Goal: Information Seeking & Learning: Learn about a topic

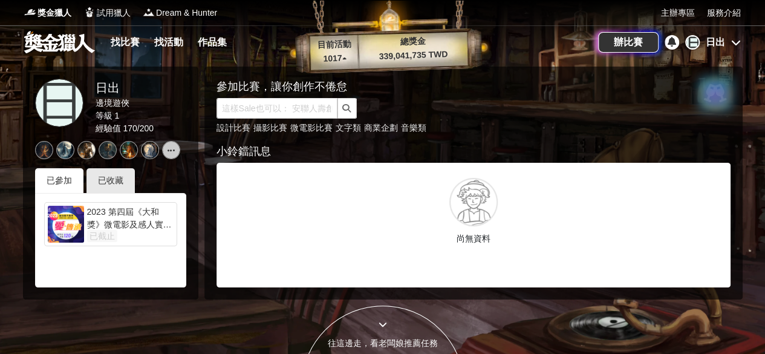
click at [116, 166] on div "日 日出 邊境遊俠 等級 1 經驗值 170 / 200 已參加 已收藏 2023 第四屆《大和獎》微電影及感人實事徵選 已截止" at bounding box center [110, 183] width 175 height 233
click at [111, 171] on div "已收藏" at bounding box center [111, 180] width 48 height 25
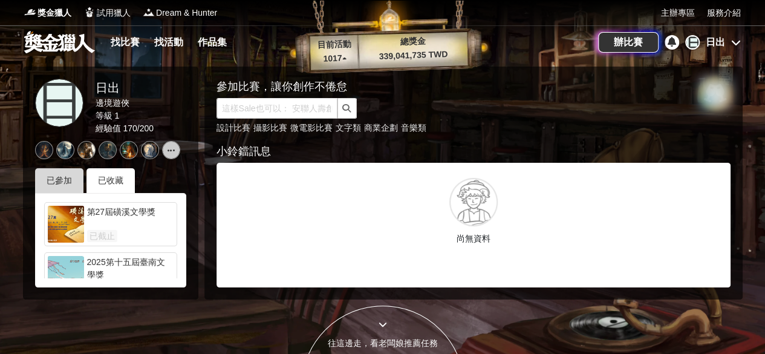
click at [62, 176] on div "已參加" at bounding box center [59, 180] width 48 height 25
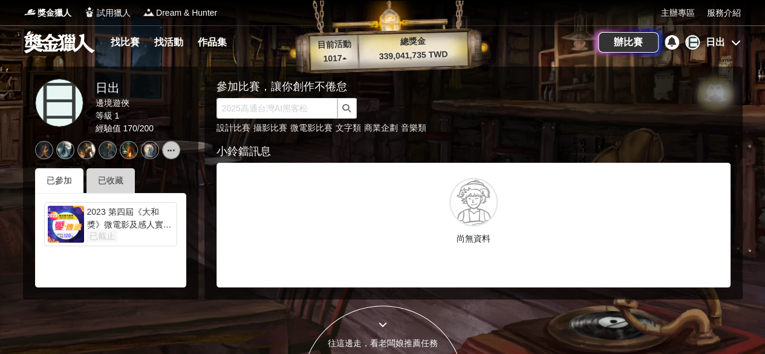
click at [127, 176] on div "已收藏" at bounding box center [111, 180] width 48 height 25
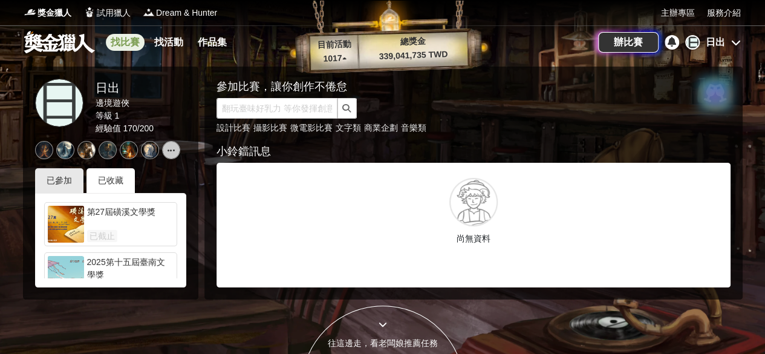
click at [123, 40] on link "找比賽" at bounding box center [125, 42] width 39 height 17
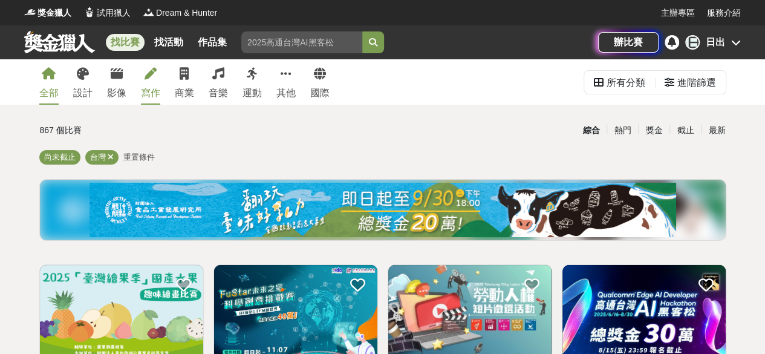
click at [150, 79] on icon at bounding box center [151, 74] width 12 height 12
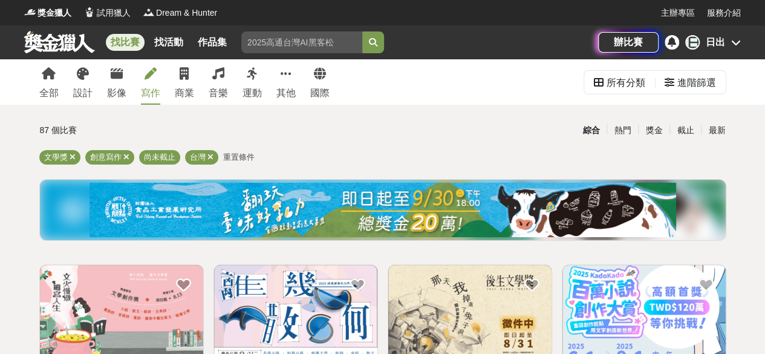
click at [737, 38] on icon at bounding box center [737, 43] width 10 height 10
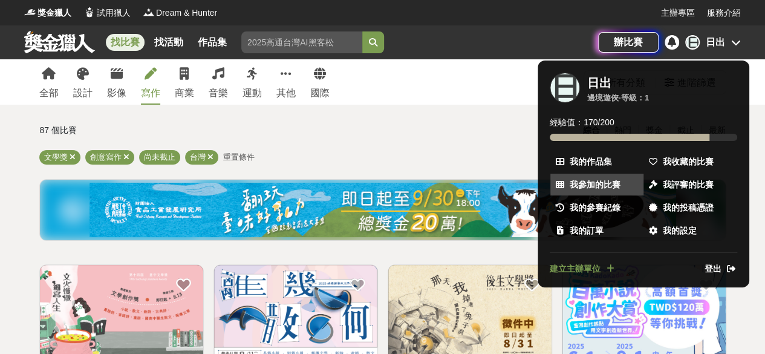
click at [621, 184] on link "我參加的比賽" at bounding box center [597, 185] width 93 height 22
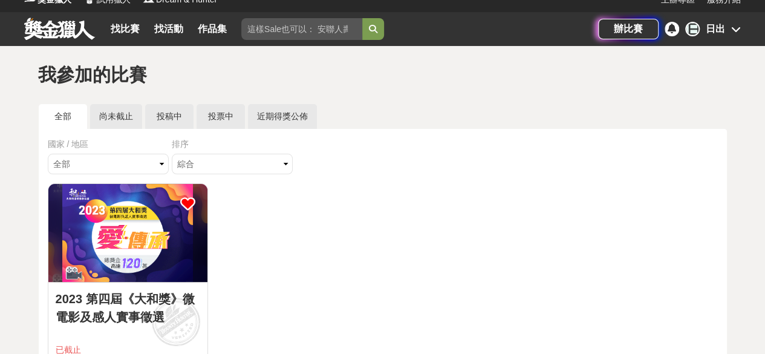
scroll to position [13, 0]
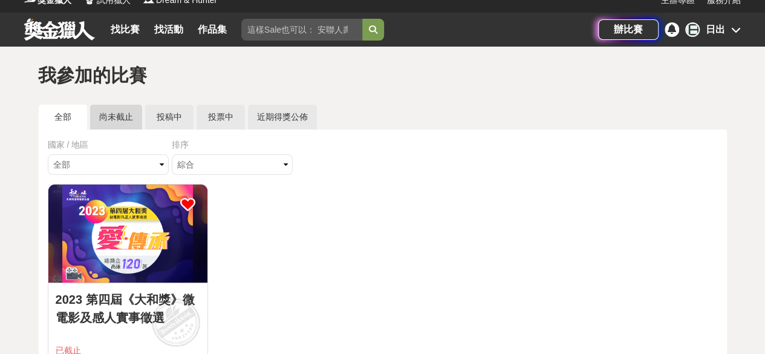
click at [117, 126] on link "尚未截止" at bounding box center [116, 117] width 52 height 25
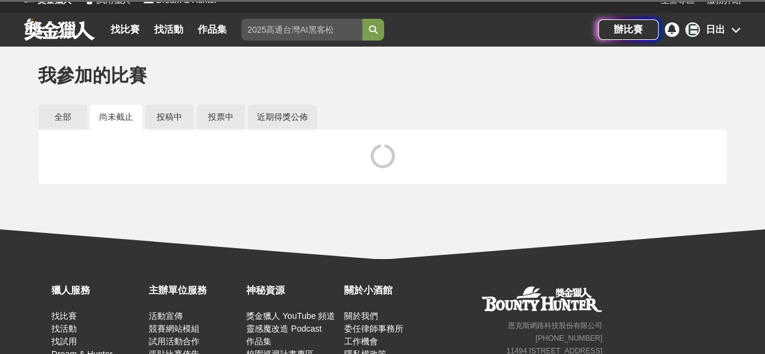
click at [117, 126] on link "尚未截止" at bounding box center [116, 117] width 52 height 25
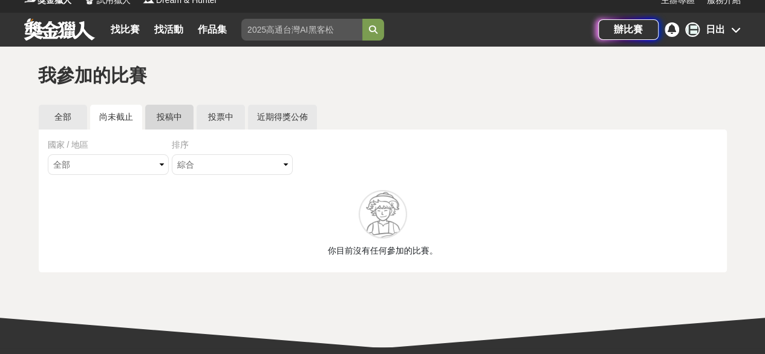
click at [152, 120] on link "投稿中" at bounding box center [169, 117] width 48 height 25
click at [208, 117] on link "投票中" at bounding box center [221, 117] width 48 height 25
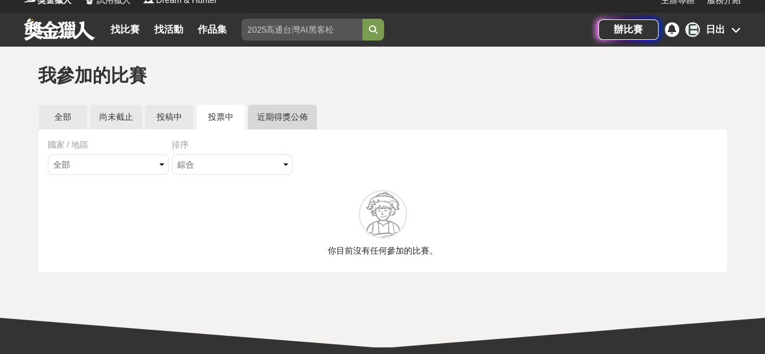
click at [277, 116] on link "近期得獎公佈" at bounding box center [282, 117] width 69 height 25
click at [49, 28] on link at bounding box center [59, 29] width 73 height 23
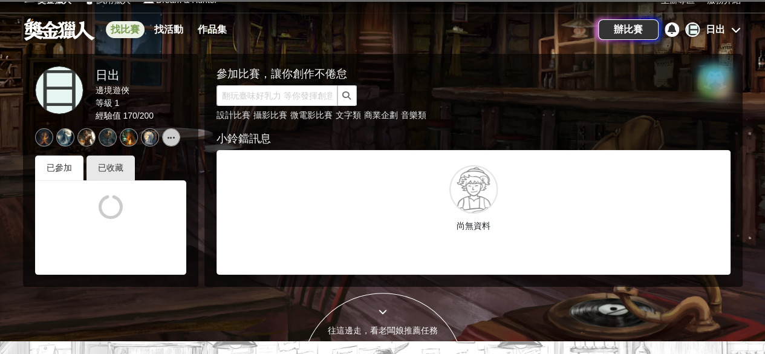
click at [131, 31] on link "找比賽" at bounding box center [125, 29] width 39 height 17
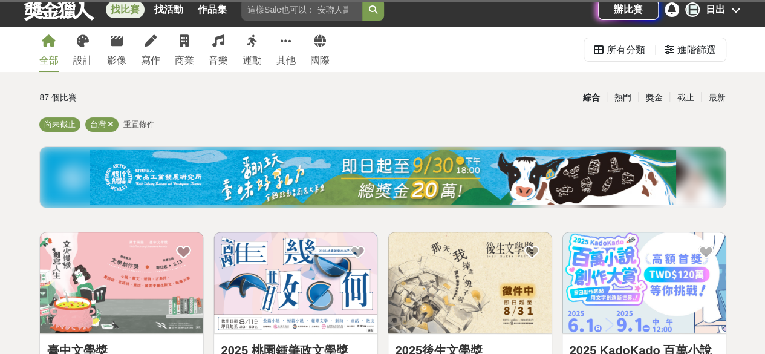
scroll to position [260, 0]
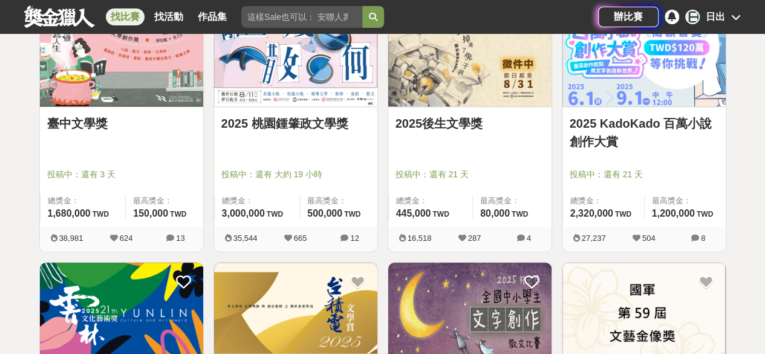
click at [176, 120] on link "臺中文學獎" at bounding box center [121, 123] width 149 height 18
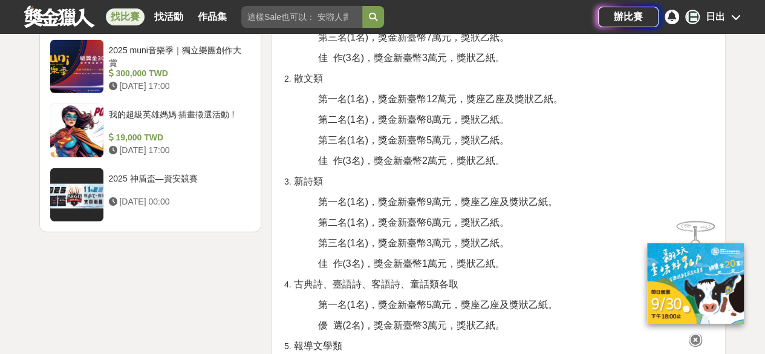
scroll to position [1547, 0]
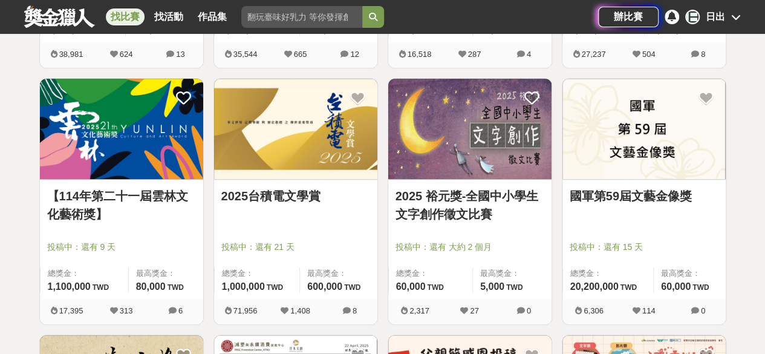
scroll to position [447, 0]
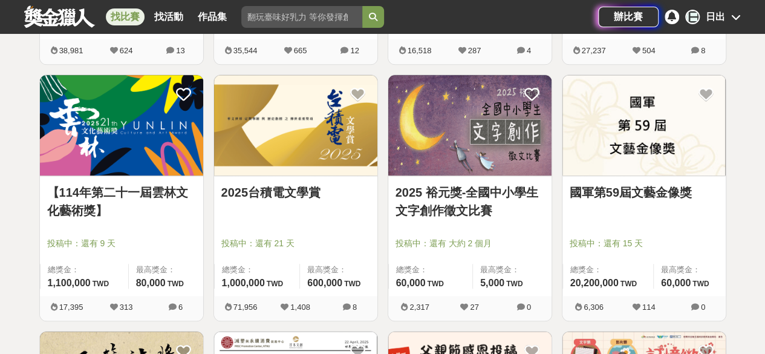
click at [335, 195] on link "2025台積電文學賞" at bounding box center [295, 192] width 149 height 18
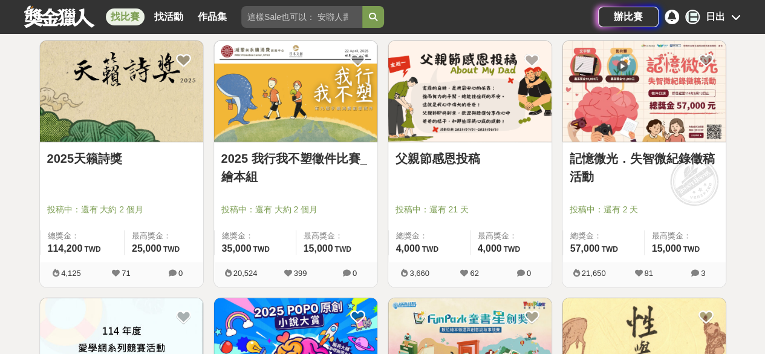
scroll to position [735, 0]
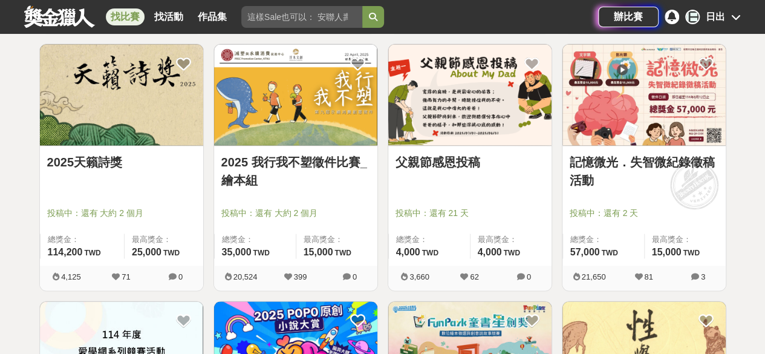
click at [326, 147] on div "2025 我行我不塑徵件比賽_繪本組 投稿中：還有 大約 2 個月 總獎金： 35,000 35,000 TWD 最高獎金： 15,000 TWD" at bounding box center [295, 206] width 163 height 120
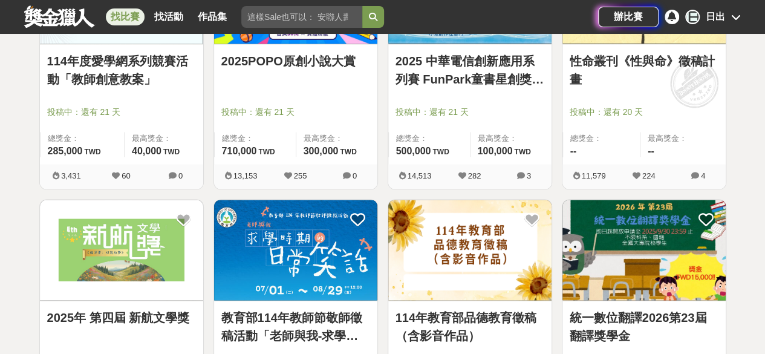
scroll to position [1237, 0]
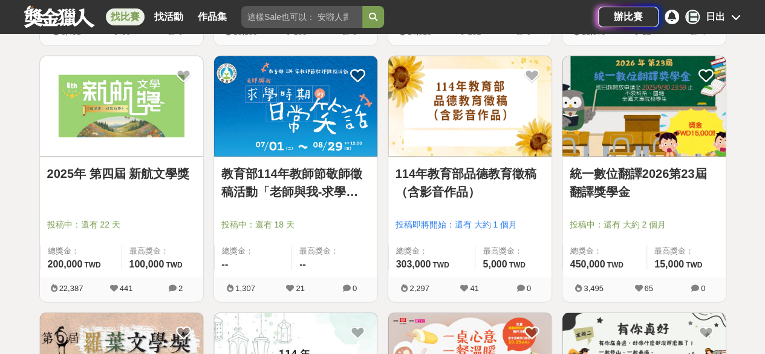
click at [324, 126] on img at bounding box center [295, 106] width 163 height 101
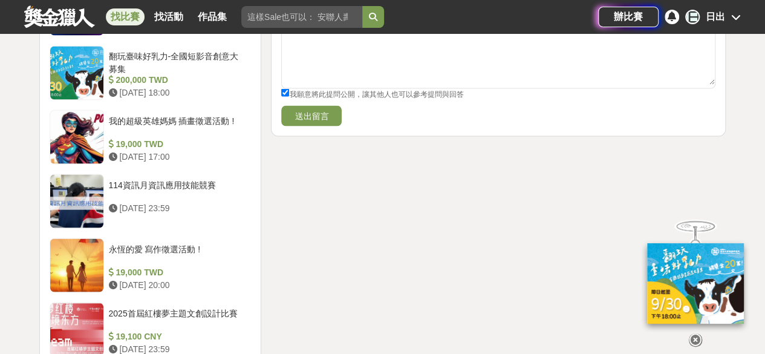
scroll to position [1084, 0]
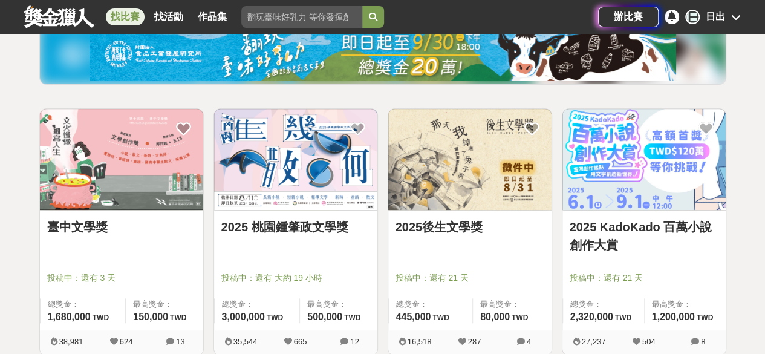
scroll to position [159, 0]
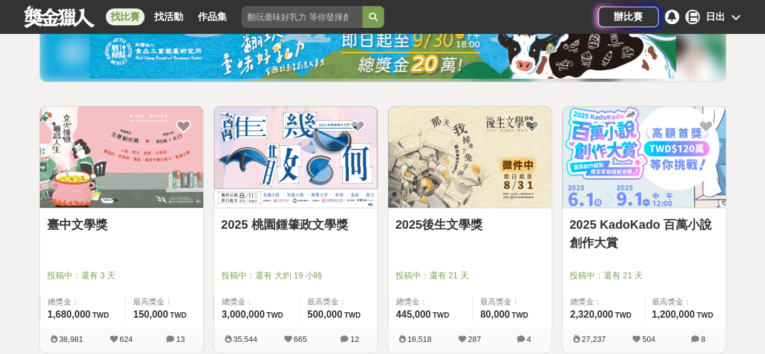
click at [431, 165] on img at bounding box center [469, 157] width 163 height 101
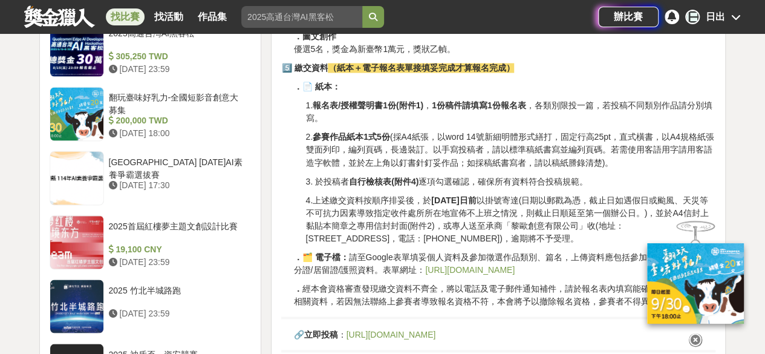
scroll to position [986, 0]
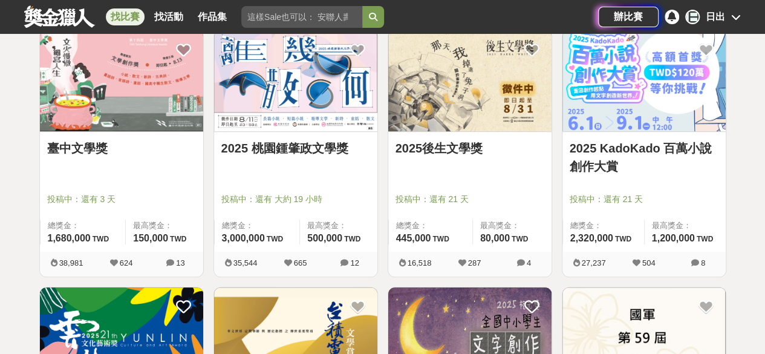
scroll to position [235, 0]
click at [663, 100] on img at bounding box center [644, 80] width 163 height 101
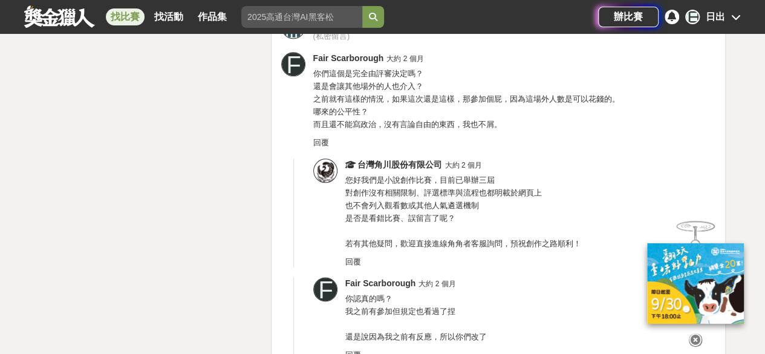
scroll to position [5214, 0]
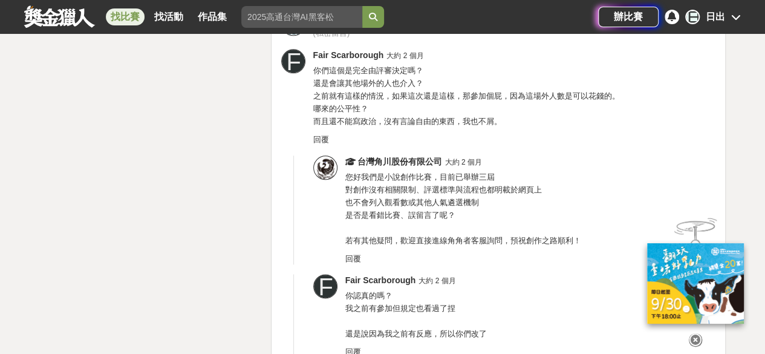
drag, startPoint x: 361, startPoint y: 215, endPoint x: 421, endPoint y: 220, distance: 60.8
drag, startPoint x: 421, startPoint y: 220, endPoint x: 404, endPoint y: 209, distance: 20.1
click at [404, 209] on span "您好我們是小說創作比賽，目前已舉辦三屆 對創作沒有相關限制、評選標準與流程也都明載於網頁上 也不會列入觀看數或其他人氣遴選機制 是否是看錯比賽、誤留言了呢？ …" at bounding box center [463, 208] width 236 height 73
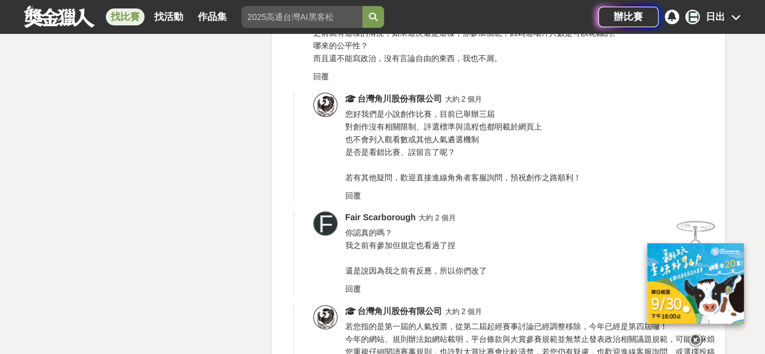
scroll to position [5349, 0]
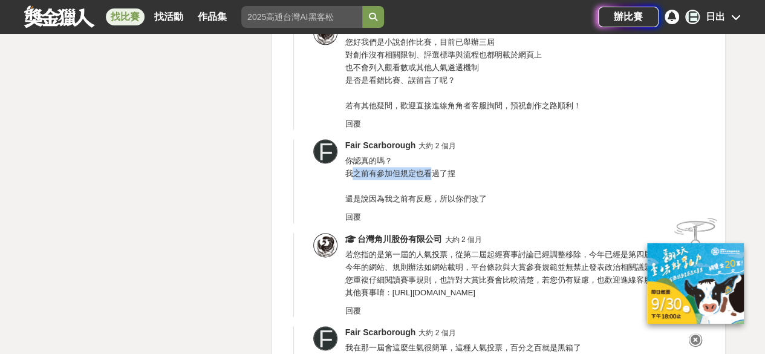
drag, startPoint x: 355, startPoint y: 170, endPoint x: 436, endPoint y: 177, distance: 81.4
click at [436, 177] on div "Fair Scarborough 大約 2 個月 你認真的嗎？ 我之前有參加但規定也看過了捏 還是說因為我之前有反應，所以你們改了 回覆" at bounding box center [530, 181] width 371 height 84
click at [414, 191] on span "你認真的嗎？ 我之前有參加但規定也看過了捏 還是說因為我之前有反應，所以你們改了" at bounding box center [416, 179] width 142 height 47
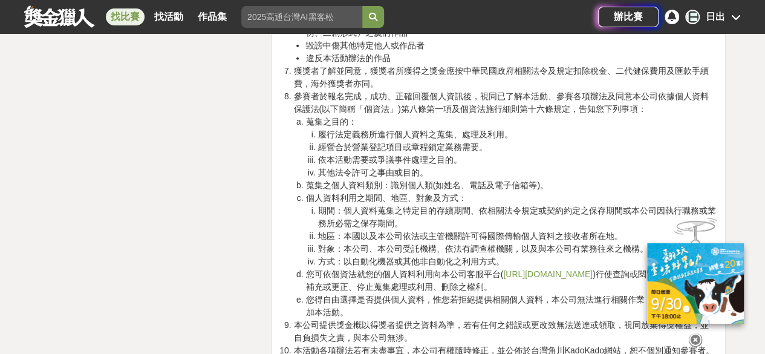
scroll to position [4149, 0]
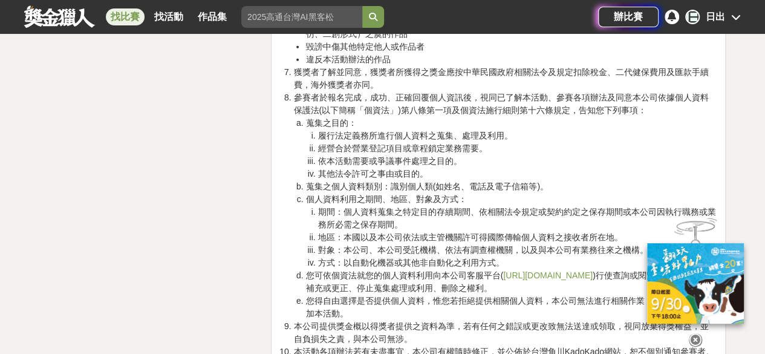
click at [697, 341] on icon at bounding box center [695, 339] width 13 height 13
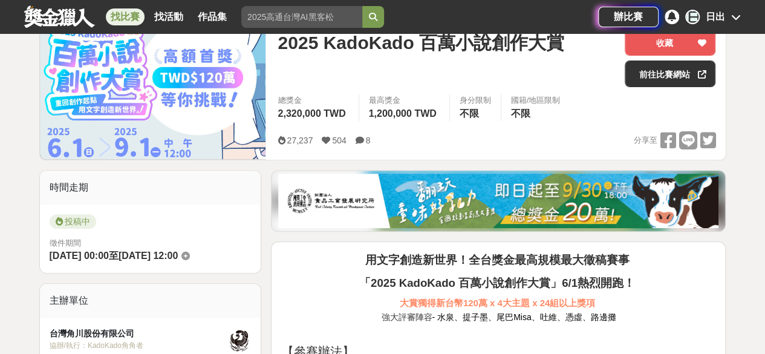
scroll to position [0, 0]
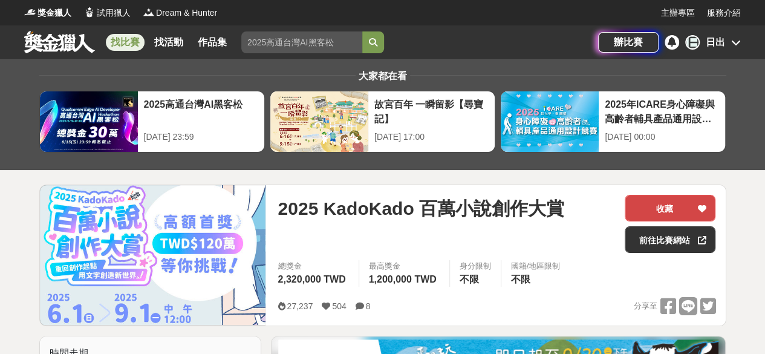
click at [700, 202] on div at bounding box center [702, 207] width 12 height 25
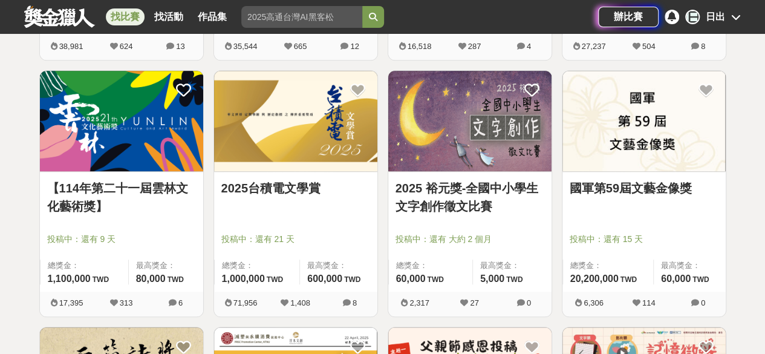
scroll to position [451, 0]
click at [356, 309] on div "71,956 1,408 8" at bounding box center [295, 304] width 163 height 25
click at [352, 303] on span "8" at bounding box center [350, 303] width 54 height 13
click at [332, 226] on div at bounding box center [299, 222] width 156 height 15
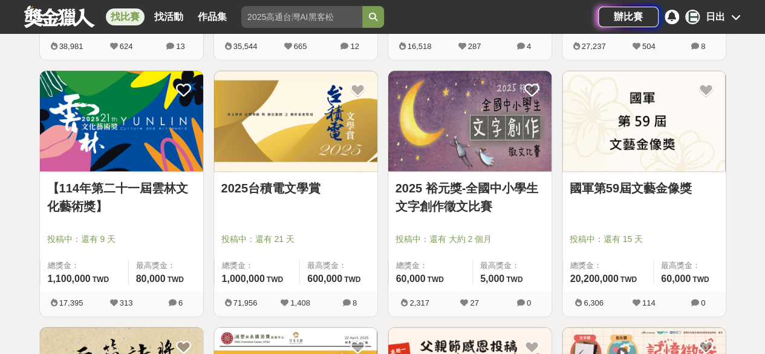
click at [325, 169] on img at bounding box center [295, 121] width 163 height 101
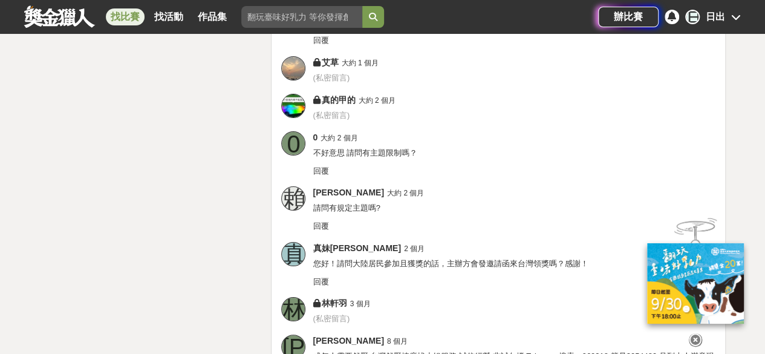
scroll to position [2253, 0]
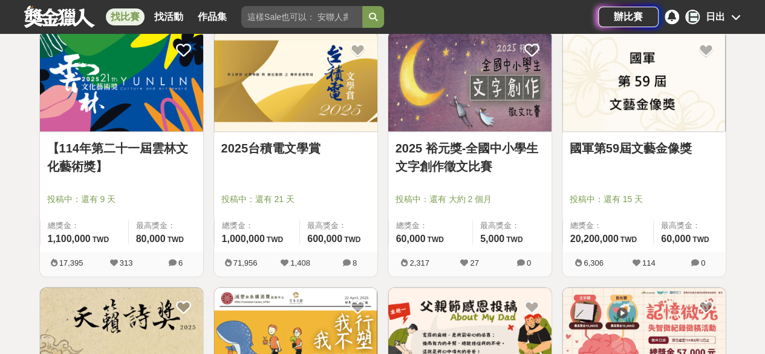
scroll to position [376, 0]
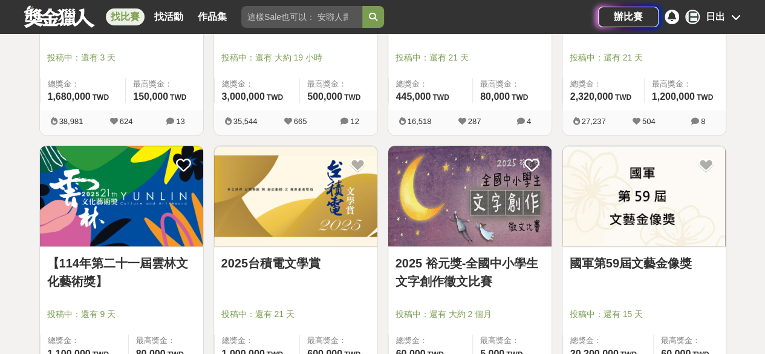
click at [484, 217] on img at bounding box center [469, 196] width 163 height 101
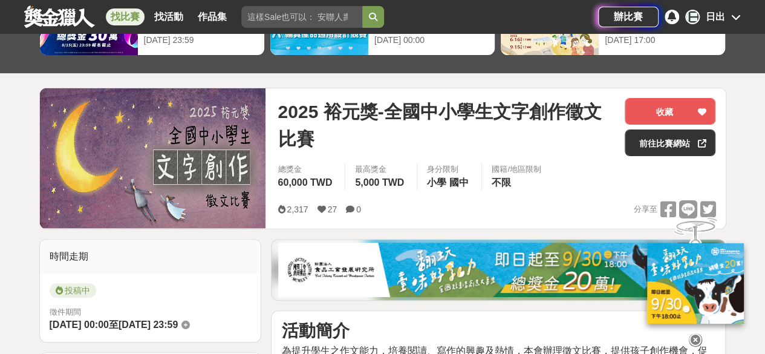
scroll to position [129, 0]
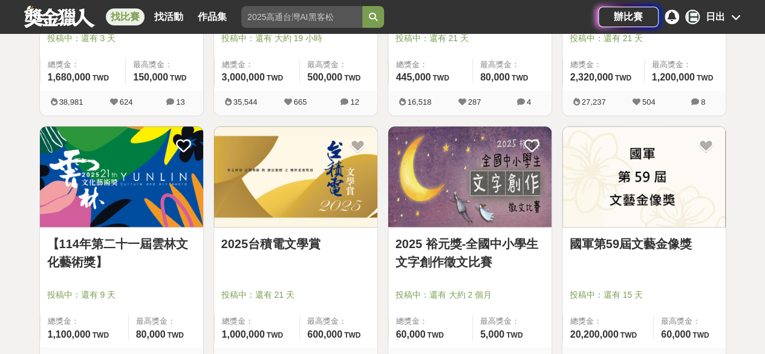
scroll to position [476, 0]
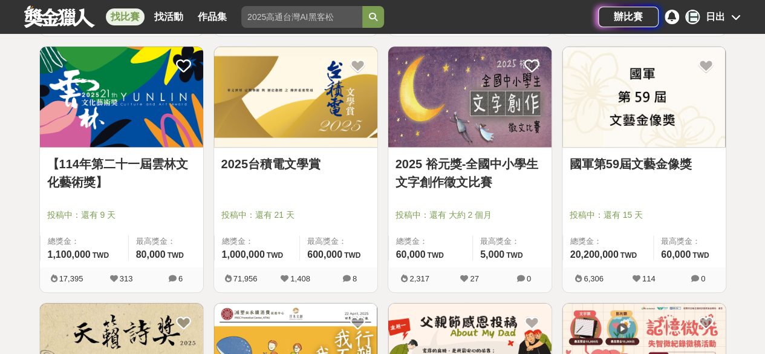
click at [628, 140] on img at bounding box center [644, 97] width 163 height 101
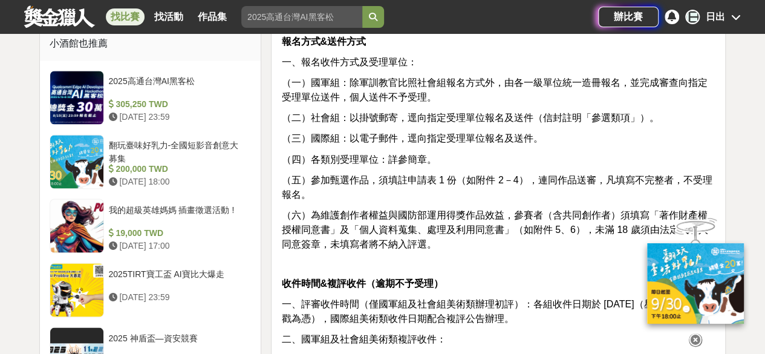
scroll to position [994, 0]
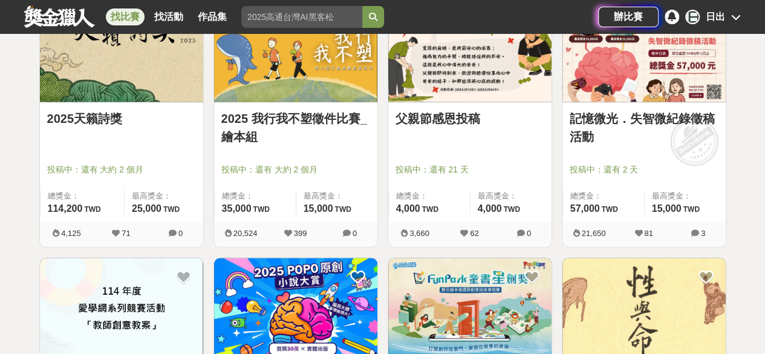
scroll to position [778, 0]
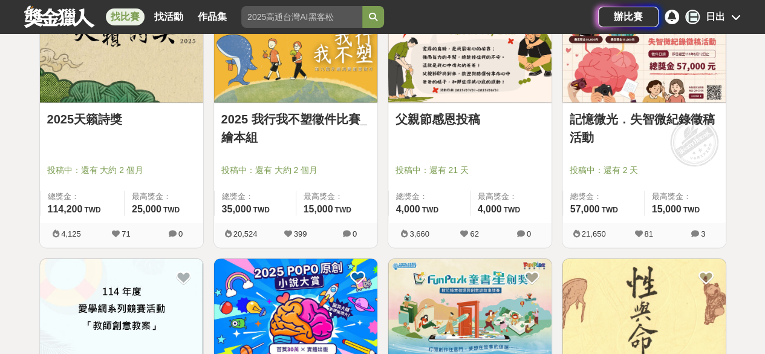
click at [595, 88] on img at bounding box center [644, 51] width 163 height 101
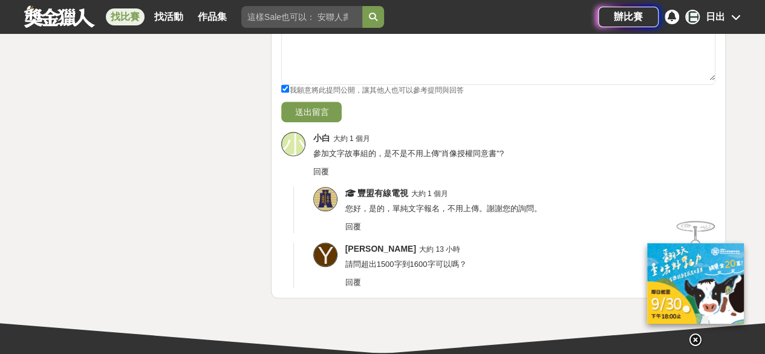
scroll to position [2635, 0]
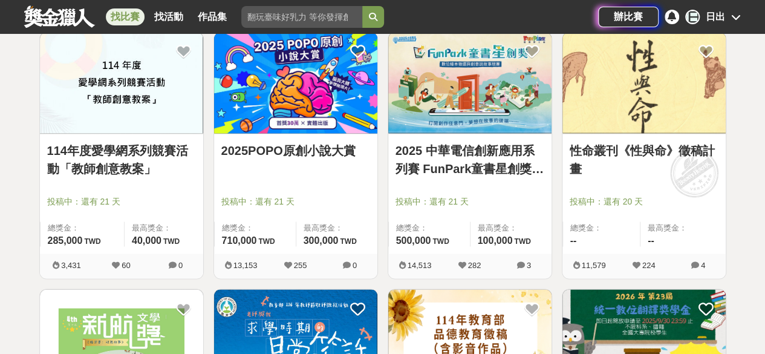
scroll to position [1002, 0]
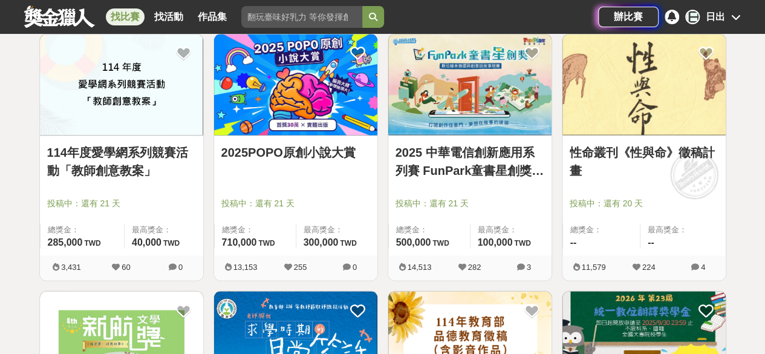
click at [266, 122] on img at bounding box center [295, 84] width 163 height 101
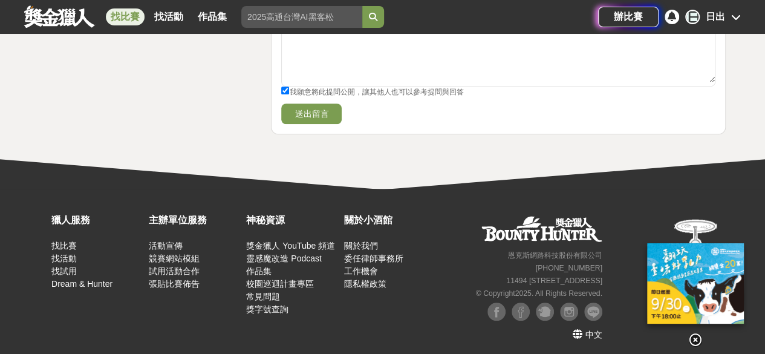
scroll to position [2678, 0]
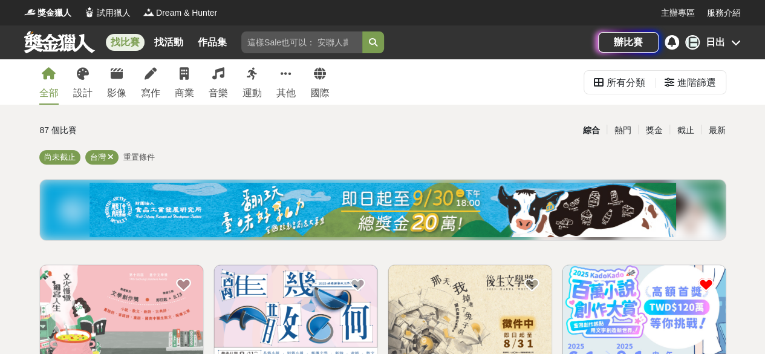
click at [643, 298] on img at bounding box center [644, 315] width 163 height 101
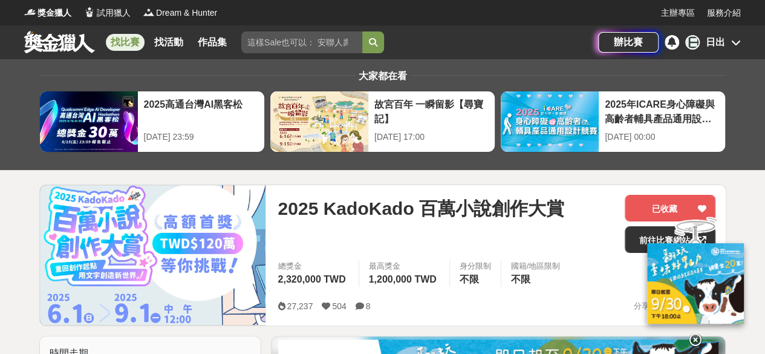
click at [119, 41] on link "找比賽" at bounding box center [125, 42] width 39 height 17
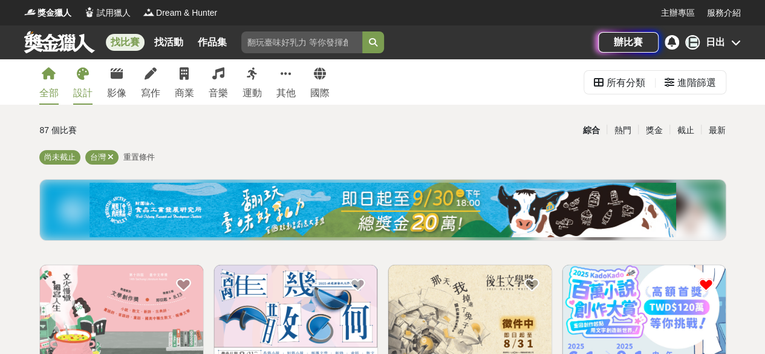
click at [90, 82] on link "設計" at bounding box center [82, 81] width 19 height 45
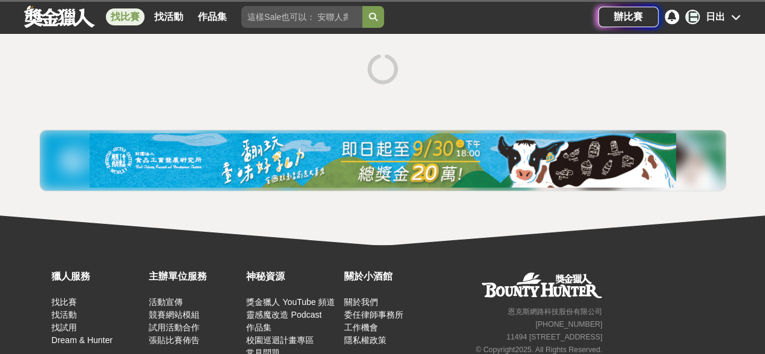
scroll to position [216, 0]
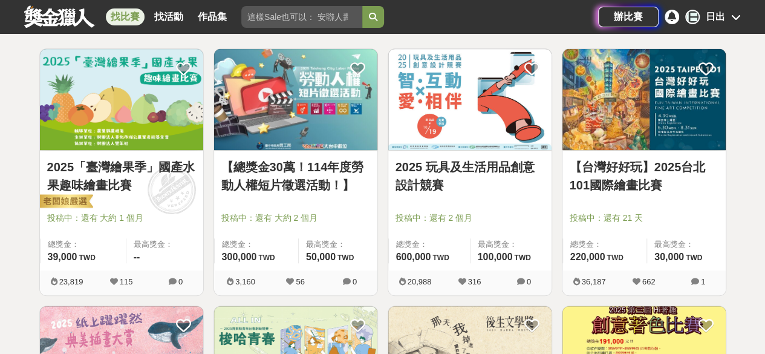
click at [155, 145] on img at bounding box center [121, 99] width 163 height 101
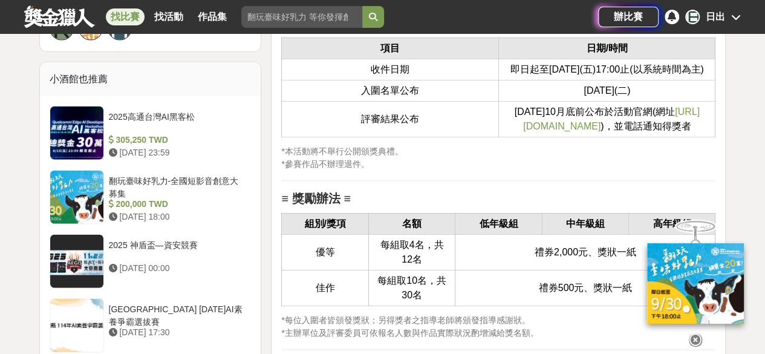
scroll to position [1395, 0]
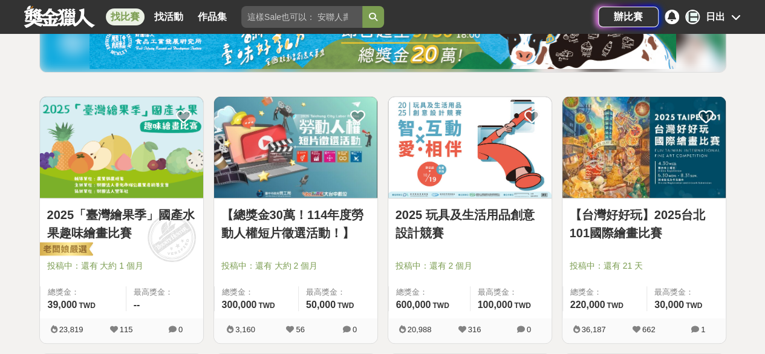
scroll to position [168, 0]
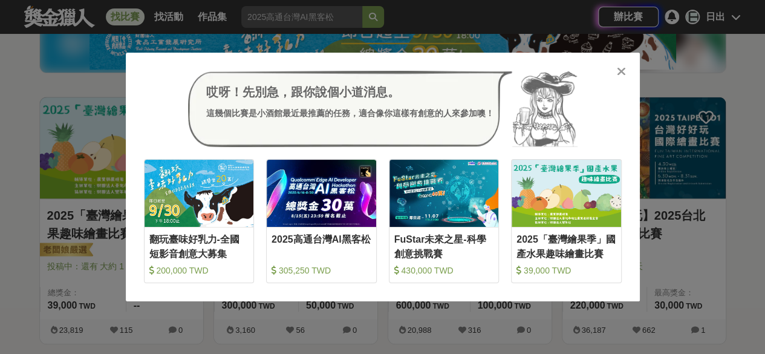
click at [628, 71] on div "哎呀！先別急，跟你說個小道消息。 這幾個比賽是小酒館最近最推薦的任務，適合像你這樣有創意的人來參加噢！ 收藏 翻玩臺味好乳力-全國短影音創意大募集 200,0…" at bounding box center [383, 177] width 514 height 249
click at [619, 68] on icon at bounding box center [621, 71] width 9 height 12
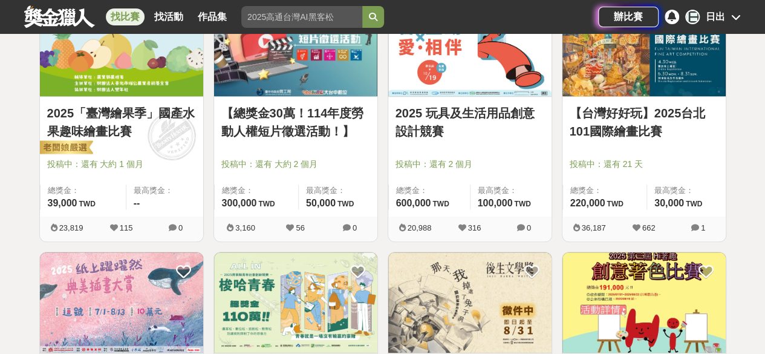
scroll to position [264, 0]
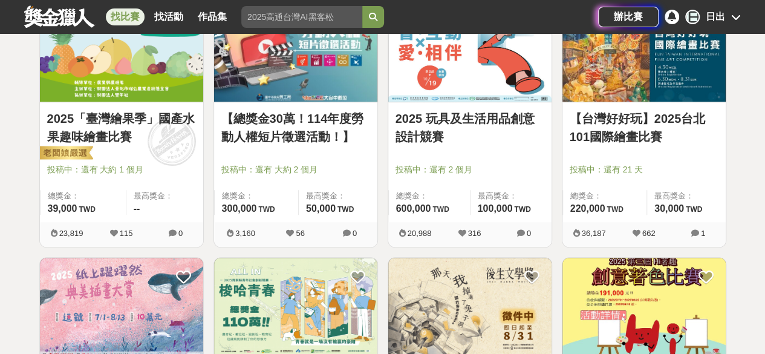
click at [637, 148] on div at bounding box center [648, 152] width 156 height 15
click at [645, 77] on img at bounding box center [644, 51] width 163 height 101
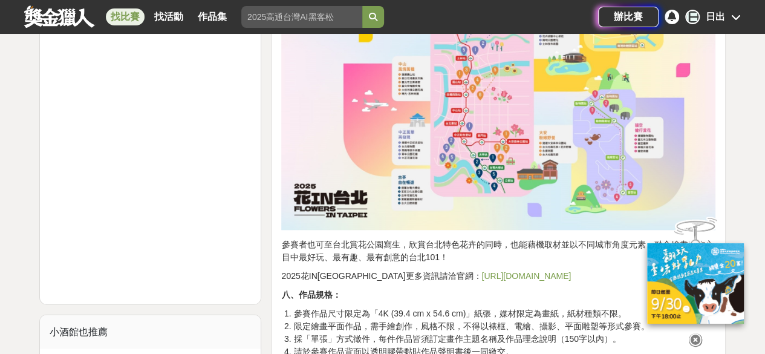
scroll to position [1038, 0]
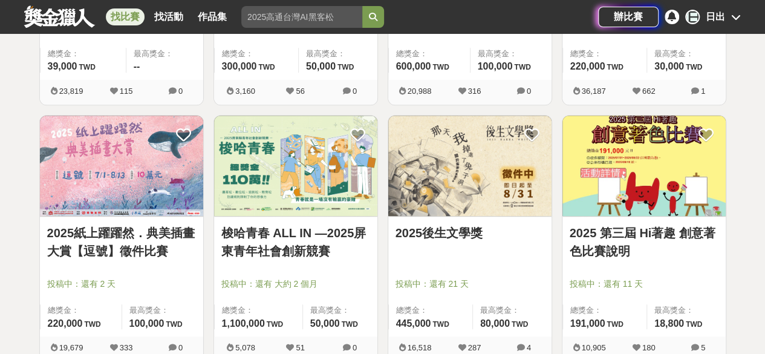
scroll to position [457, 0]
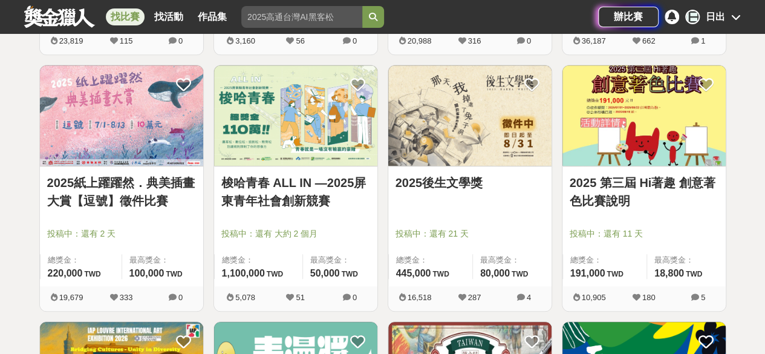
click at [587, 172] on div "2025 第三屆 Hi著趣 創意著色比賽說明 投稿中：還有 11 天 總獎金： 191,000 191,000 TWD 最高獎金： 18,800 TWD" at bounding box center [644, 226] width 163 height 120
click at [632, 185] on link "2025 第三屆 Hi著趣 創意著色比賽說明" at bounding box center [644, 192] width 149 height 36
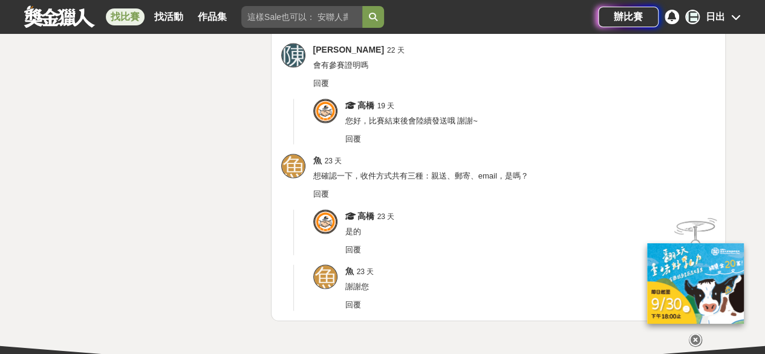
scroll to position [3416, 0]
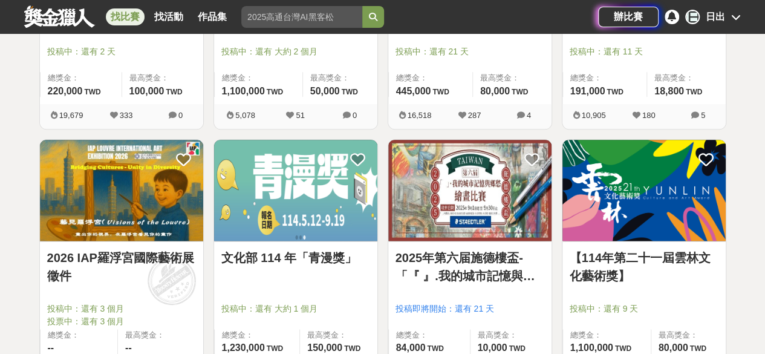
scroll to position [694, 0]
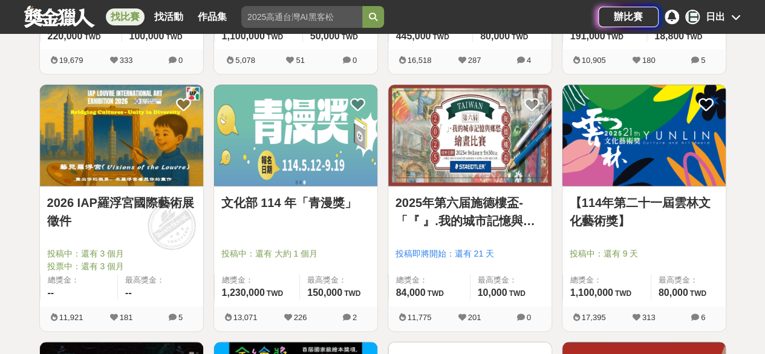
click at [313, 175] on img at bounding box center [295, 135] width 163 height 101
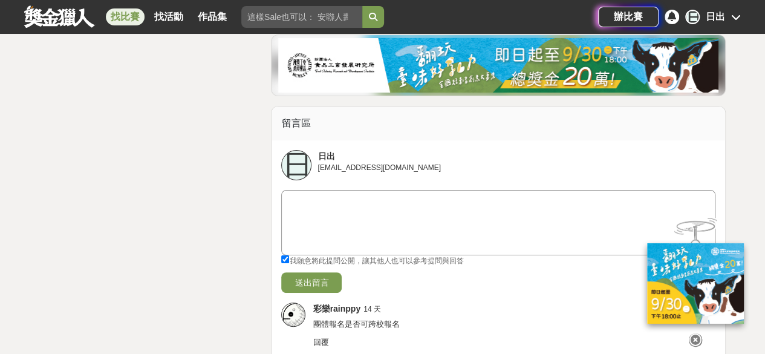
scroll to position [2474, 0]
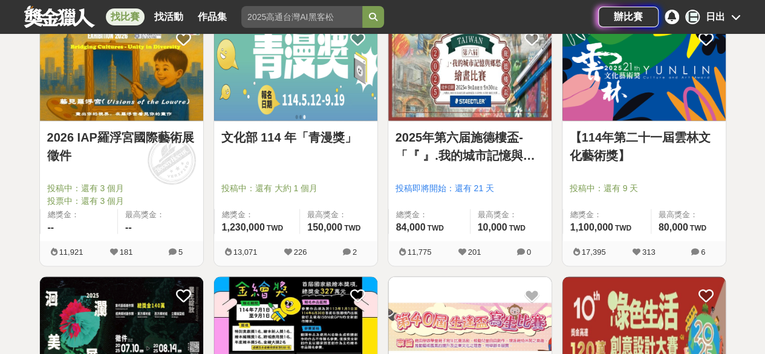
scroll to position [936, 0]
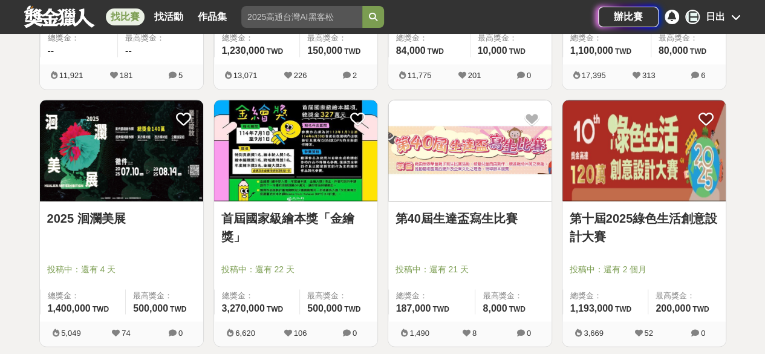
click at [332, 199] on img at bounding box center [295, 150] width 163 height 101
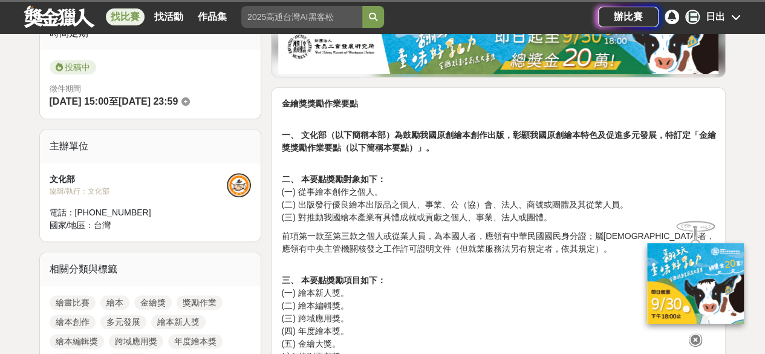
scroll to position [320, 0]
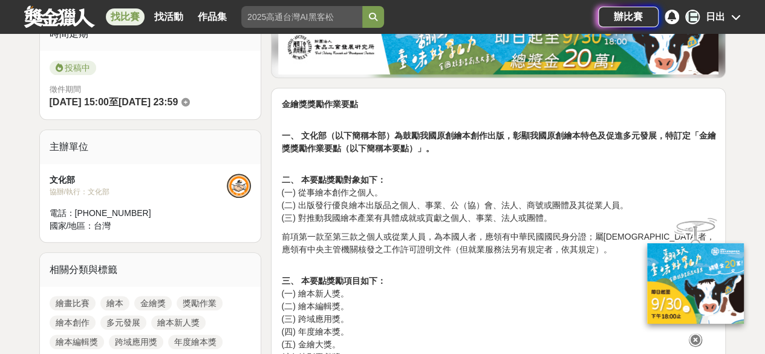
click at [332, 199] on p "二、 本要點獎勵對象如下： (一) 從事繪本創作之個人。 (二) 出版發行優良繪本出版品之個人、事業、公（協）會、法人、商號或團體及其從業人員。 (三) 對推…" at bounding box center [498, 193] width 434 height 64
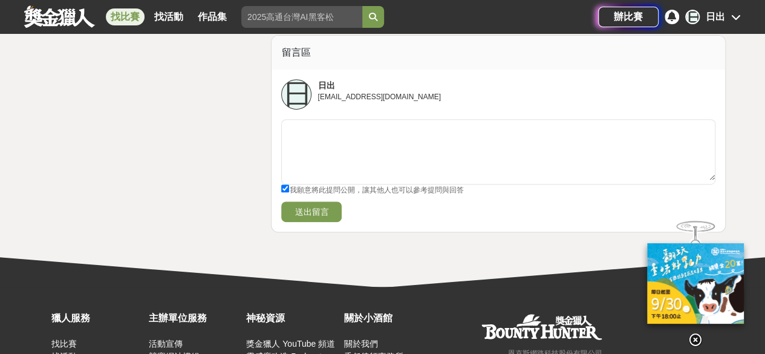
scroll to position [2523, 0]
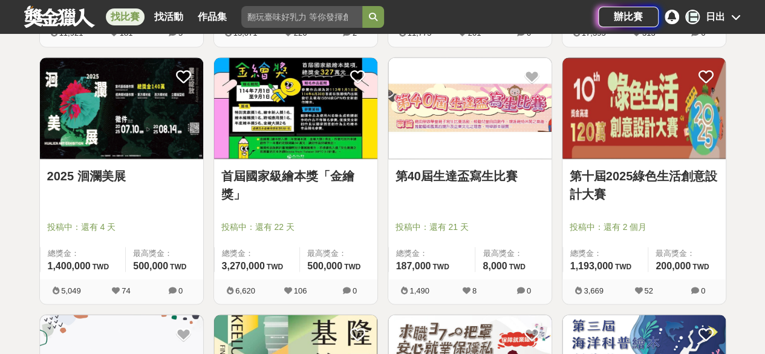
scroll to position [978, 0]
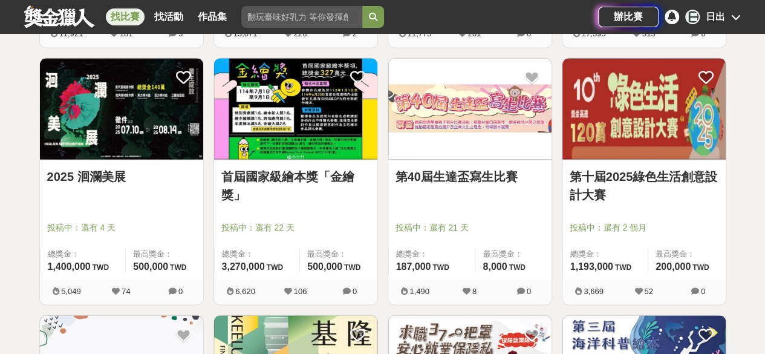
click at [636, 143] on img at bounding box center [644, 108] width 163 height 101
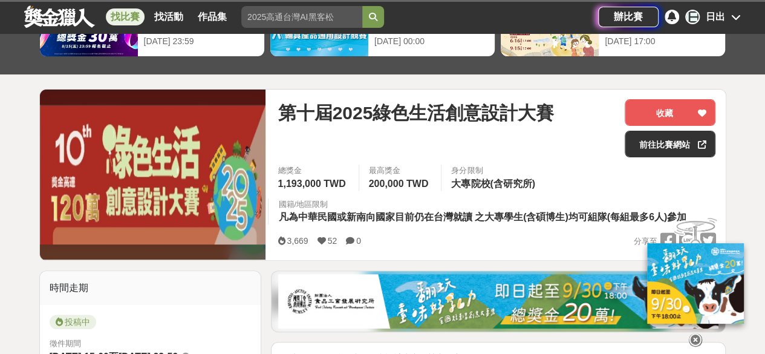
scroll to position [96, 0]
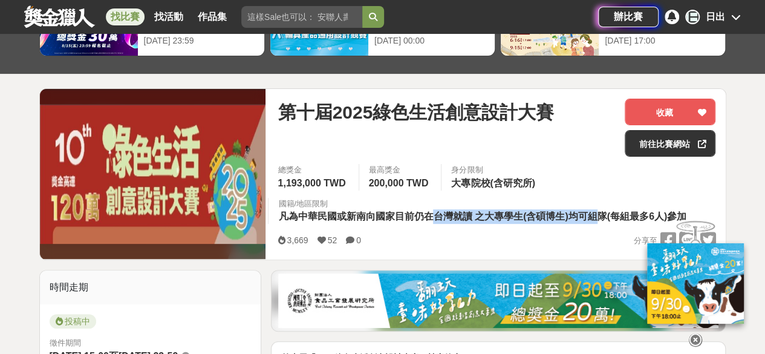
drag, startPoint x: 429, startPoint y: 215, endPoint x: 594, endPoint y: 217, distance: 165.2
click at [594, 217] on span "凡為中華民國或新南向國家目前仍在台灣就讀 之大專學生(含碩博生)均可組隊(每組最多6人)參加" at bounding box center [482, 216] width 408 height 10
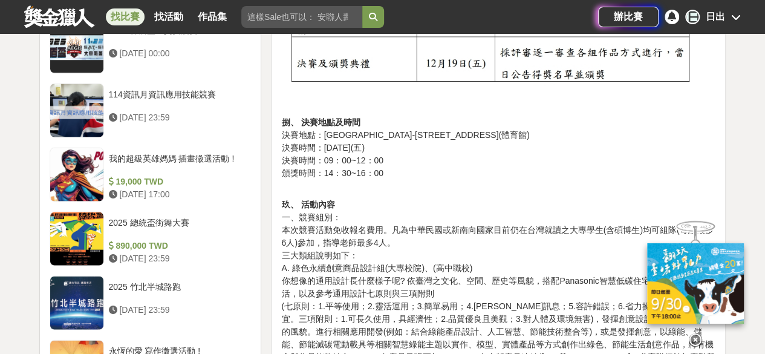
scroll to position [1207, 0]
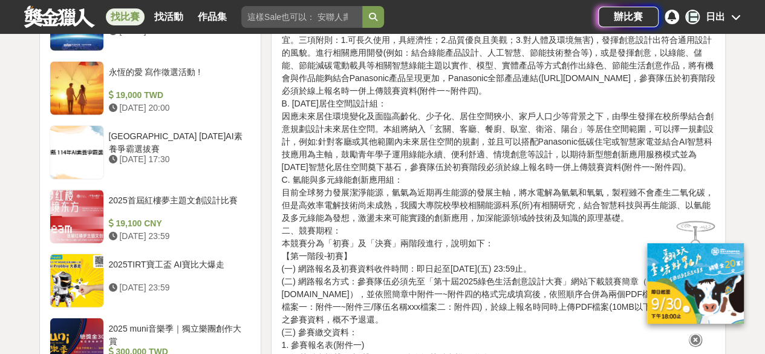
click at [420, 170] on p "玖、 活動內容 一、競賽組別： 本次競賽活動免收報名費用。凡為中華民國或新南向國家目前仍在台灣就讀之大專學生(含碩博生)均可組隊(每組最多6人)參加，指導老師…" at bounding box center [498, 199] width 434 height 585
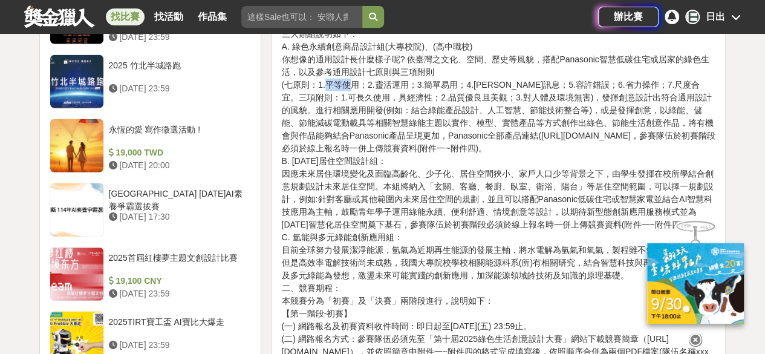
drag, startPoint x: 328, startPoint y: 88, endPoint x: 350, endPoint y: 90, distance: 21.9
click at [350, 90] on p "玖、 活動內容 一、競賽組別： 本次競賽活動免收報名費用。凡為中華民國或新南向國家目前仍在台灣就讀之大專學生(含碩博生)均可組隊(每組最多6人)參加，指導老師…" at bounding box center [498, 256] width 434 height 585
click at [398, 96] on p "玖、 活動內容 一、競賽組別： 本次競賽活動免收報名費用。凡為中華民國或新南向國家目前仍在台灣就讀之大專學生(含碩博生)均可組隊(每組最多6人)參加，指導老師…" at bounding box center [498, 256] width 434 height 585
click at [393, 174] on p "玖、 活動內容 一、競賽組別： 本次競賽活動免收報名費用。凡為中華民國或新南向國家目前仍在台灣就讀之大專學生(含碩博生)均可組隊(每組最多6人)參加，指導老師…" at bounding box center [498, 256] width 434 height 585
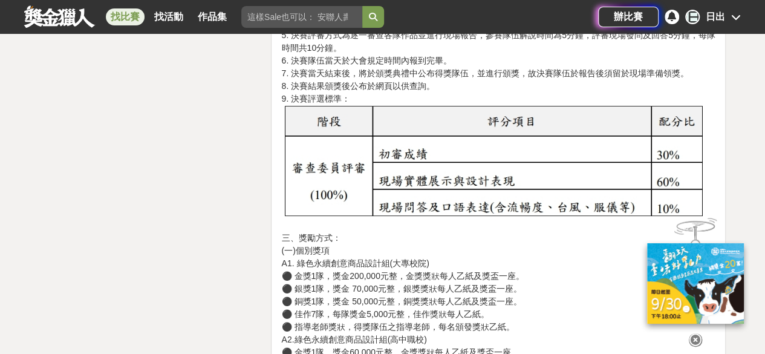
scroll to position [2902, 0]
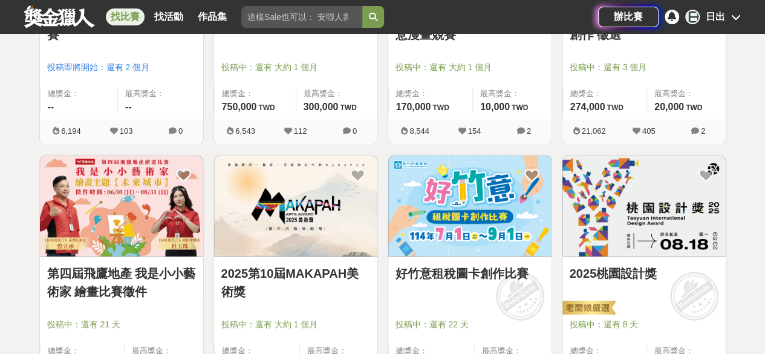
scroll to position [1241, 0]
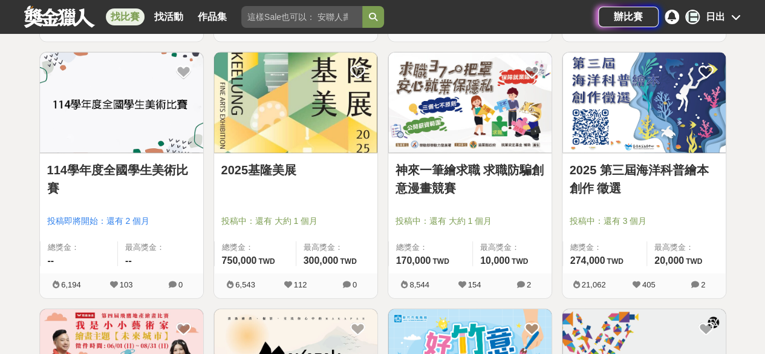
click at [666, 185] on link "2025 第三屆海洋科普繪本創作 徵選" at bounding box center [644, 179] width 149 height 36
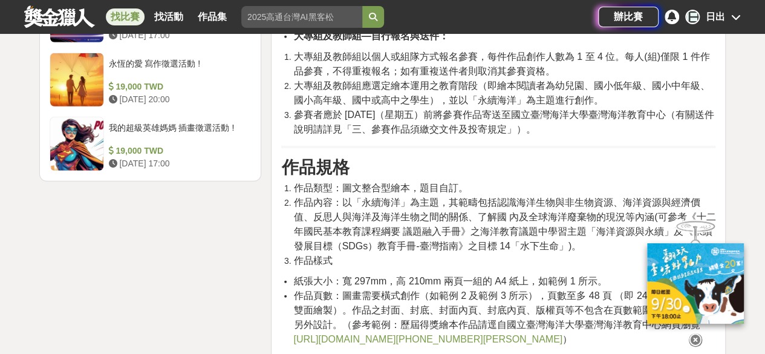
scroll to position [1706, 0]
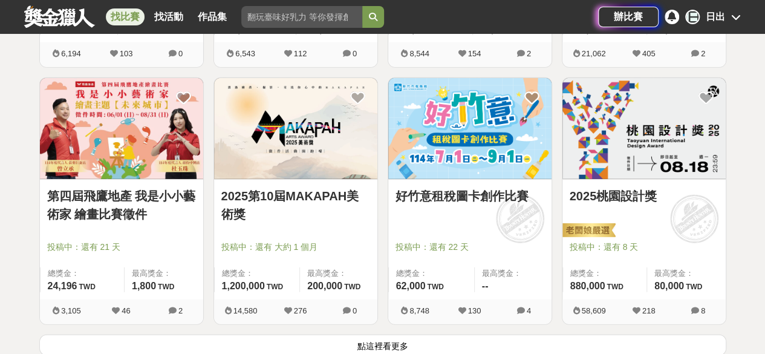
scroll to position [1471, 0]
click at [645, 172] on img at bounding box center [644, 129] width 163 height 101
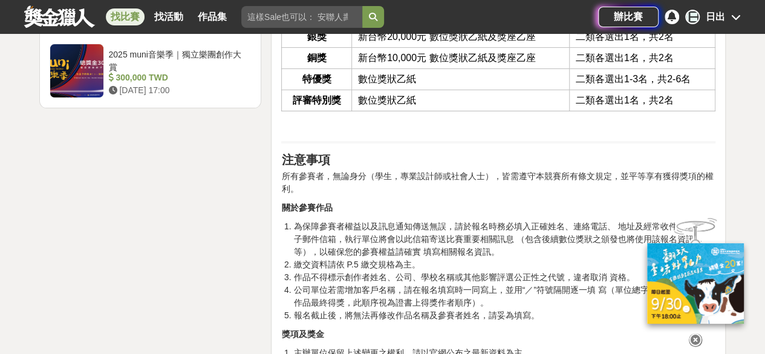
scroll to position [2454, 0]
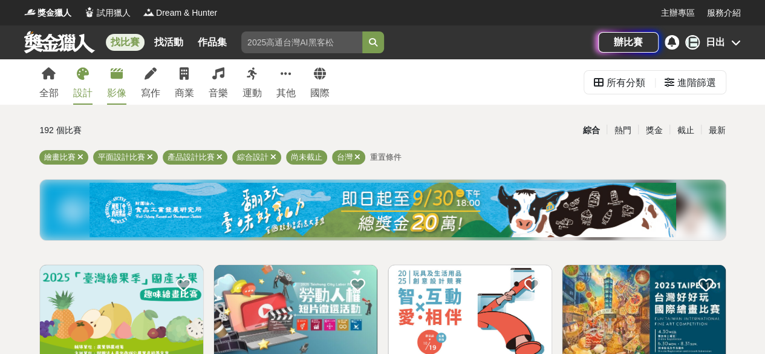
click at [118, 83] on link "影像" at bounding box center [116, 81] width 19 height 45
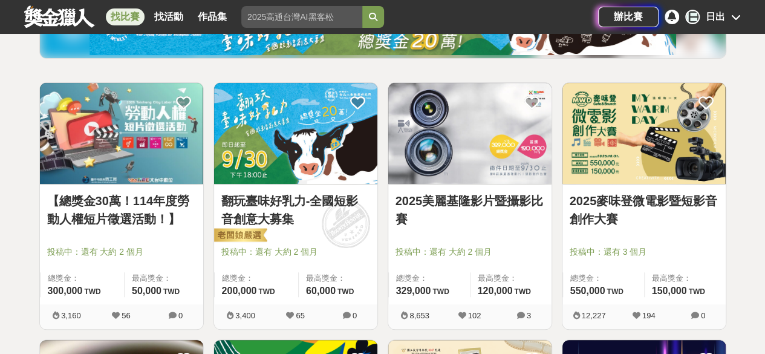
scroll to position [182, 0]
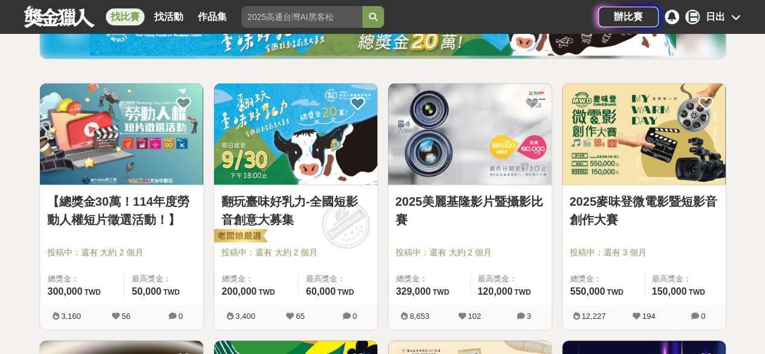
click at [282, 208] on link "翻玩臺味好乳力-全國短影音創意大募集" at bounding box center [295, 210] width 149 height 36
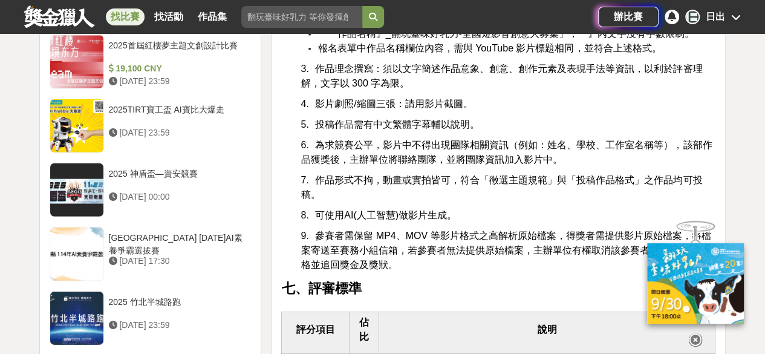
scroll to position [1687, 0]
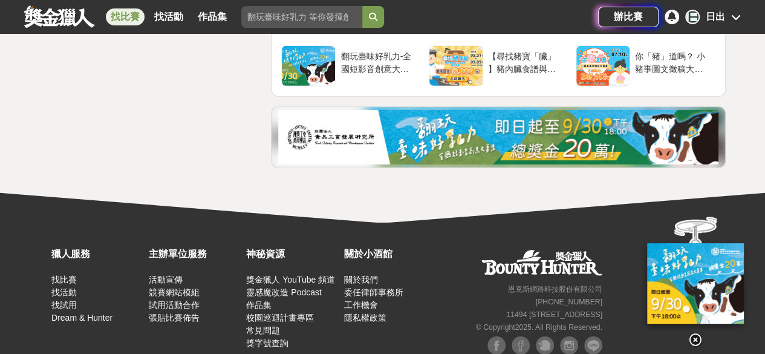
scroll to position [4140, 0]
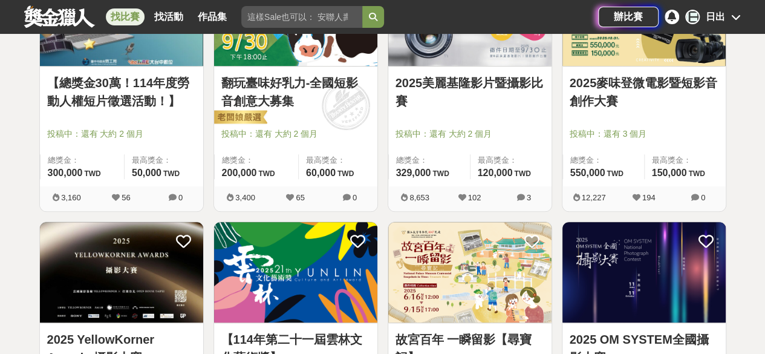
scroll to position [182, 0]
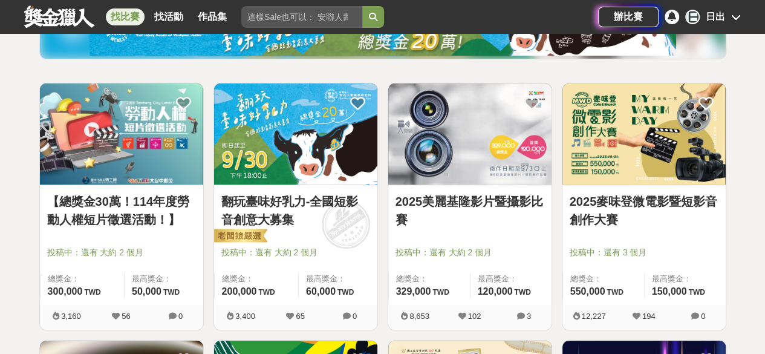
click at [638, 160] on img at bounding box center [644, 134] width 163 height 101
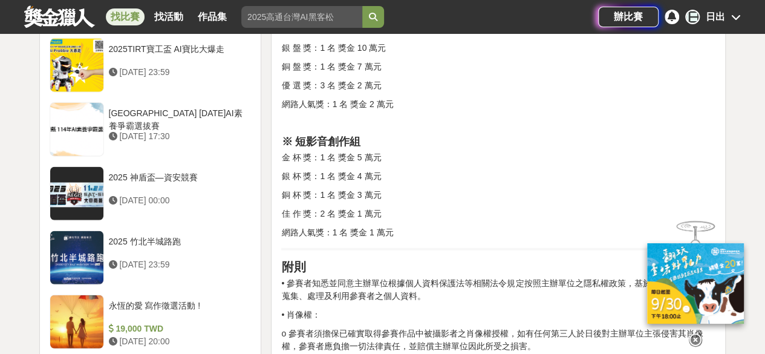
scroll to position [1326, 0]
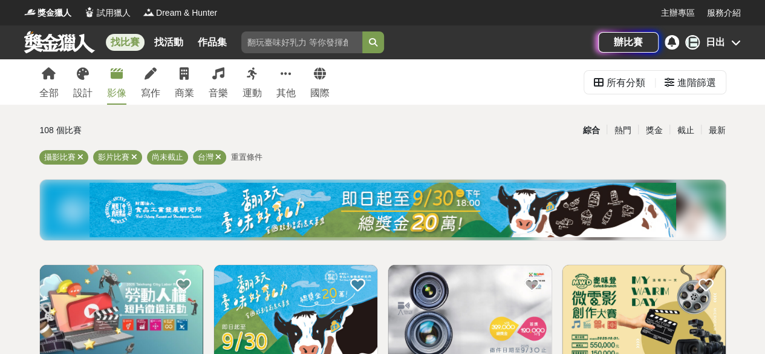
click at [33, 60] on div "全部 設計 影像 寫作 商業 音樂 運動 其他 國際" at bounding box center [184, 81] width 305 height 45
click at [41, 68] on link "全部" at bounding box center [48, 81] width 19 height 45
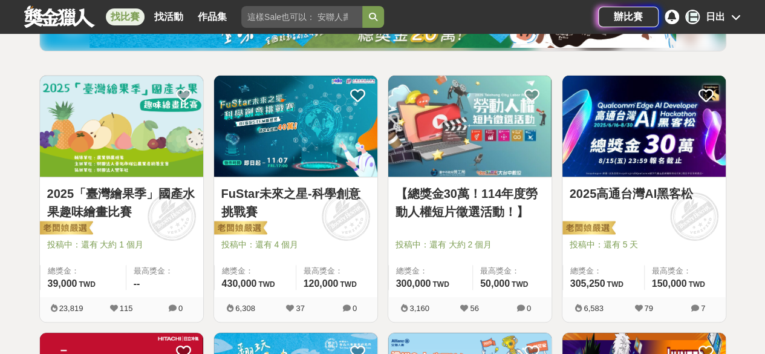
scroll to position [190, 0]
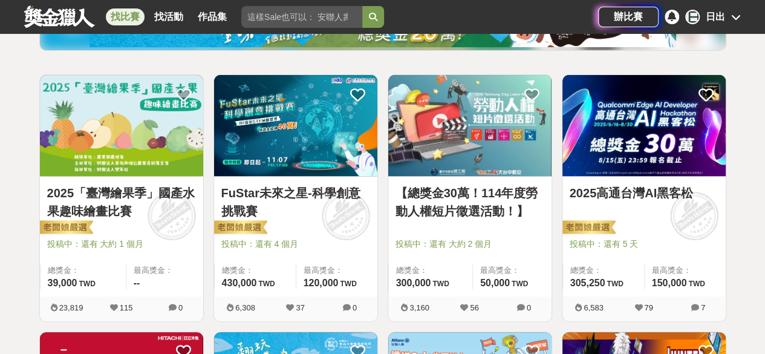
click at [282, 140] on img at bounding box center [295, 125] width 163 height 101
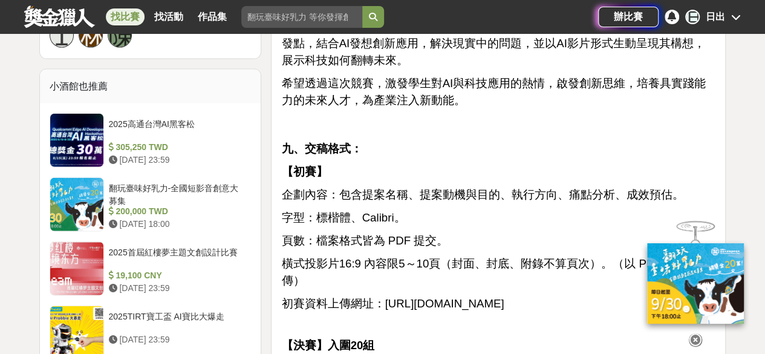
scroll to position [1392, 0]
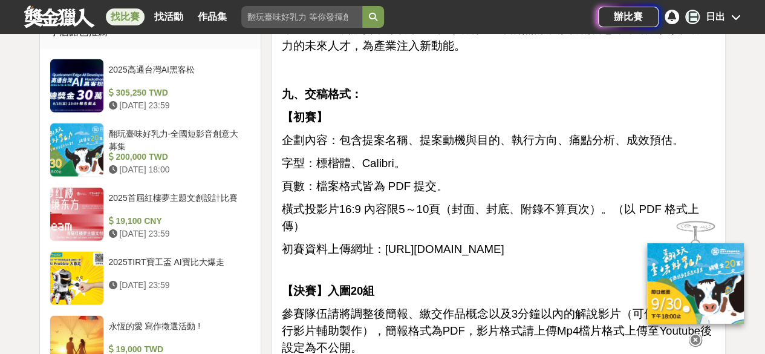
click at [695, 332] on div at bounding box center [695, 337] width 121 height 21
click at [696, 334] on icon at bounding box center [695, 339] width 13 height 13
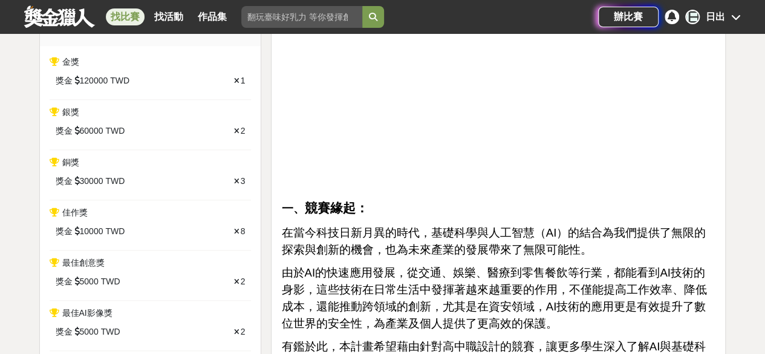
scroll to position [510, 0]
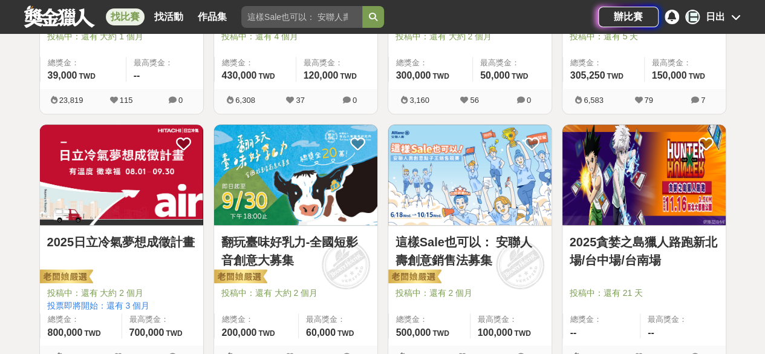
scroll to position [403, 0]
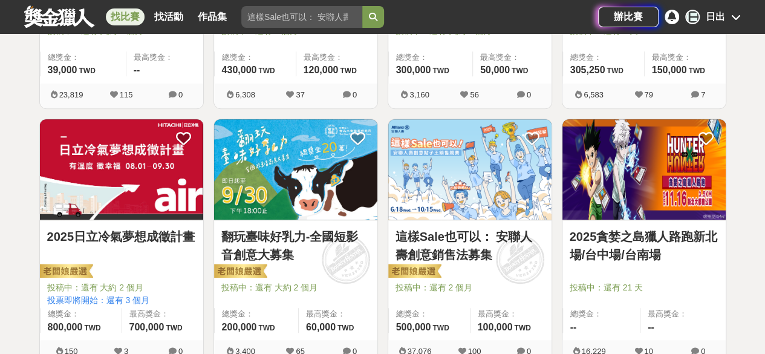
click at [148, 186] on img at bounding box center [121, 169] width 163 height 101
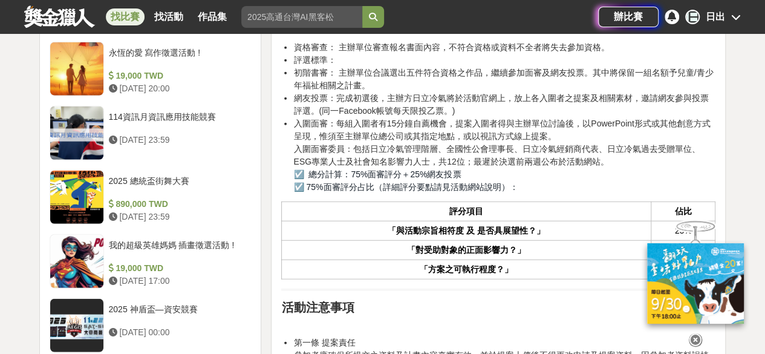
scroll to position [1380, 0]
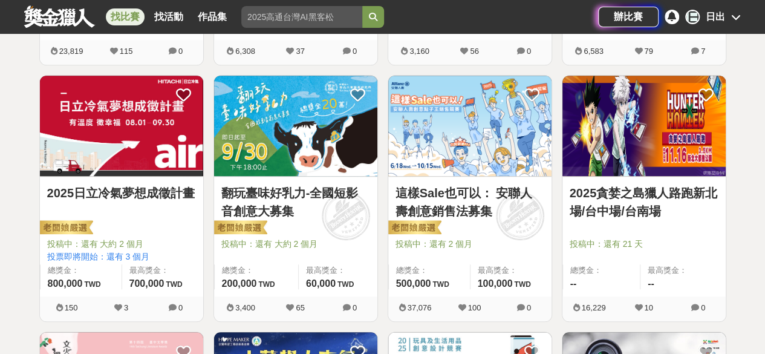
scroll to position [446, 0]
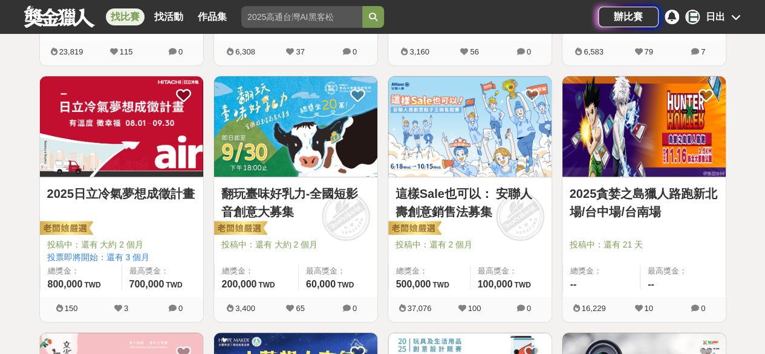
click at [456, 119] on img at bounding box center [469, 126] width 163 height 101
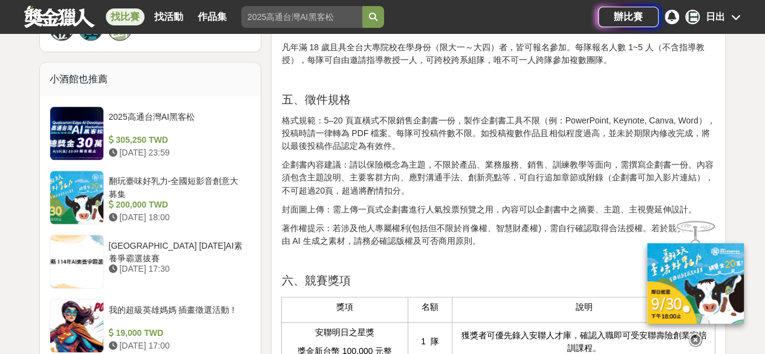
scroll to position [955, 0]
drag, startPoint x: 373, startPoint y: 138, endPoint x: 407, endPoint y: 141, distance: 34.0
click at [407, 141] on p "格式規範：5–20 頁直橫式不限銷售企劃書一份，製作企劃書工具不限（例：PowerPoint, Keynote, Canva, Word），投稿時請一律轉為 …" at bounding box center [498, 133] width 434 height 38
click at [443, 144] on p "格式規範：5–20 頁直橫式不限銷售企劃書一份，製作企劃書工具不限（例：PowerPoint, Keynote, Canva, Word），投稿時請一律轉為 …" at bounding box center [498, 133] width 434 height 38
click at [700, 335] on icon at bounding box center [695, 339] width 13 height 13
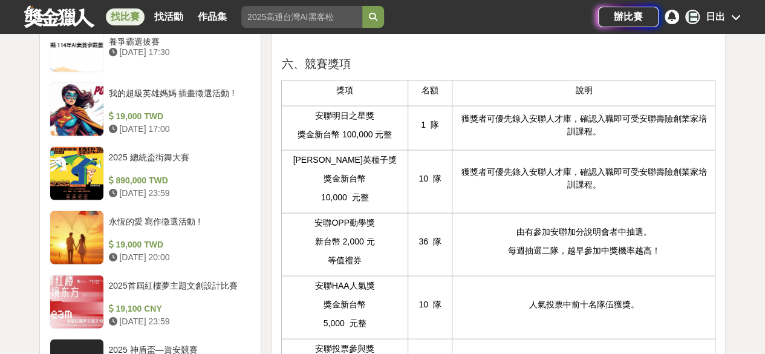
scroll to position [1178, 0]
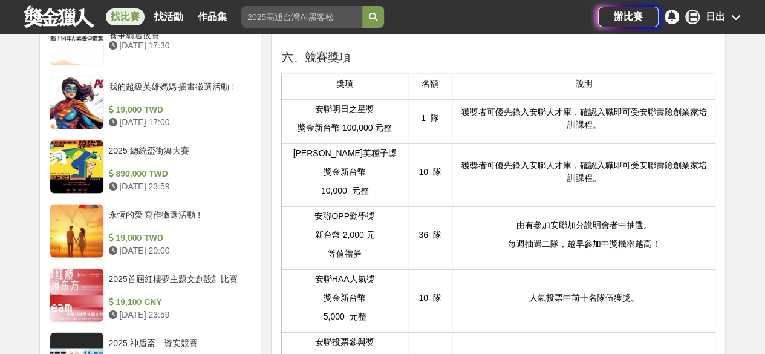
click at [324, 197] on p "10,000 元整" at bounding box center [344, 191] width 113 height 13
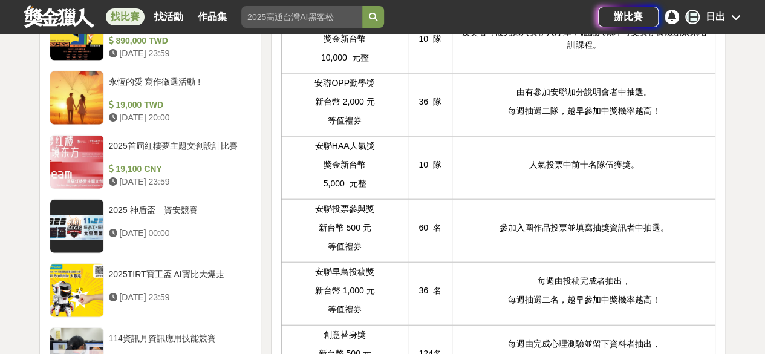
scroll to position [1313, 0]
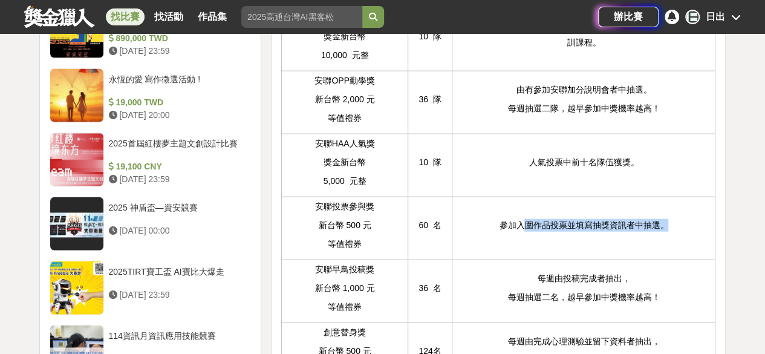
drag, startPoint x: 526, startPoint y: 241, endPoint x: 708, endPoint y: 249, distance: 182.3
click at [708, 232] on p "參加入圍作品投票並填寫抽獎資訊者中抽選。" at bounding box center [584, 225] width 251 height 13
click at [695, 232] on p "參加入圍作品投票並填寫抽獎資訊者中抽選。" at bounding box center [584, 225] width 251 height 13
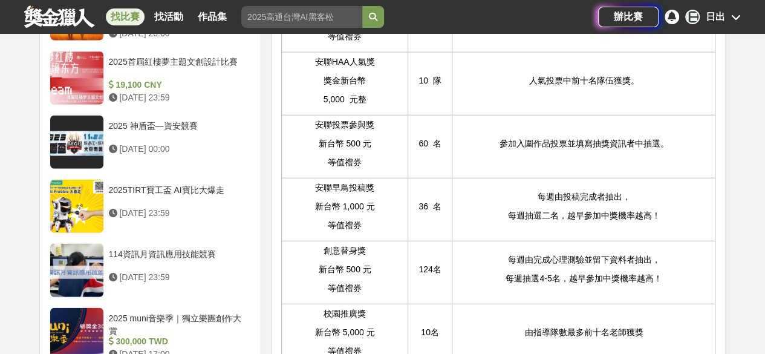
scroll to position [1397, 0]
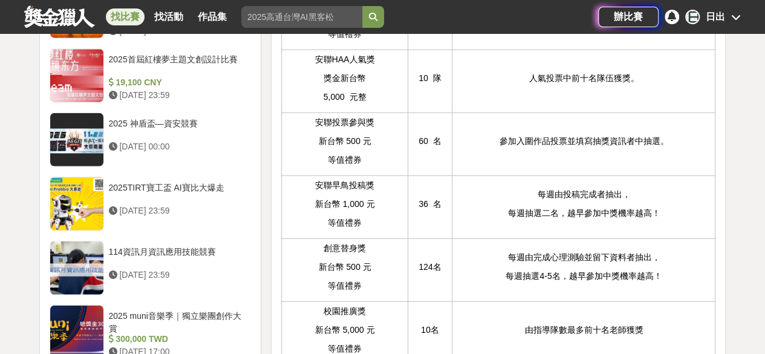
drag, startPoint x: 516, startPoint y: 279, endPoint x: 596, endPoint y: 280, distance: 80.5
drag, startPoint x: 596, startPoint y: 280, endPoint x: 587, endPoint y: 298, distance: 20.8
click at [587, 283] on p "每週抽選4-5名，越早參加中獎機率越高！" at bounding box center [584, 276] width 251 height 13
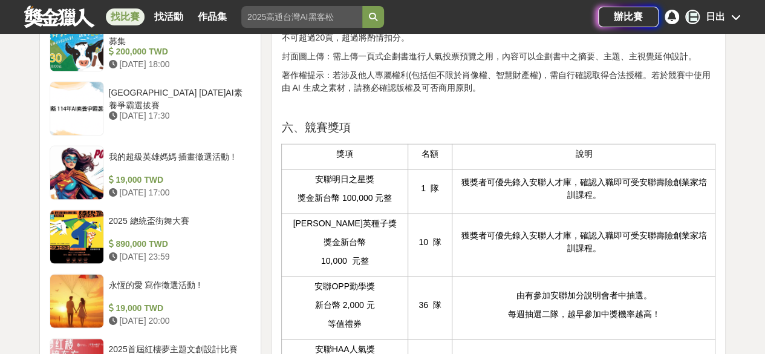
scroll to position [1107, 0]
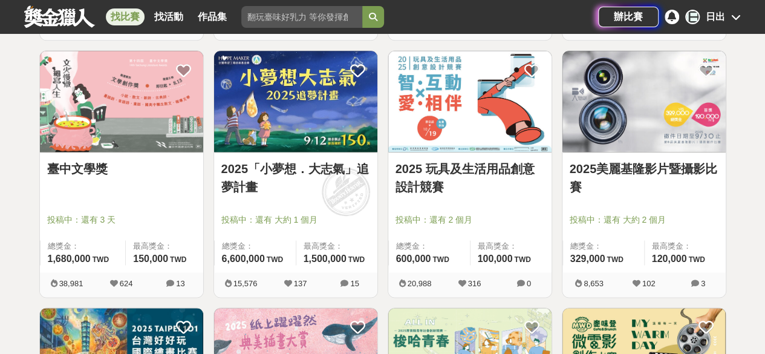
scroll to position [727, 0]
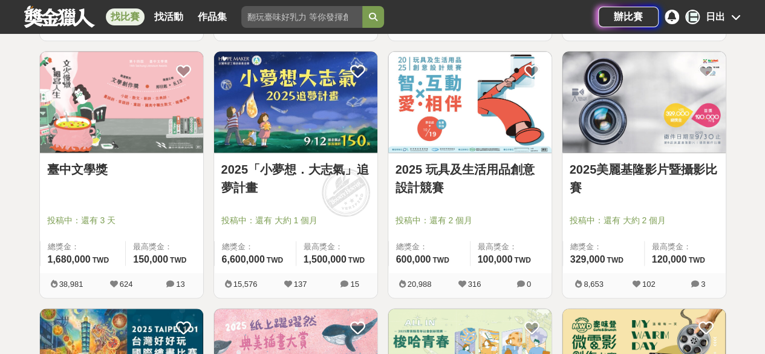
click at [337, 179] on link "2025「小夢想．大志氣」追夢計畫" at bounding box center [295, 178] width 149 height 36
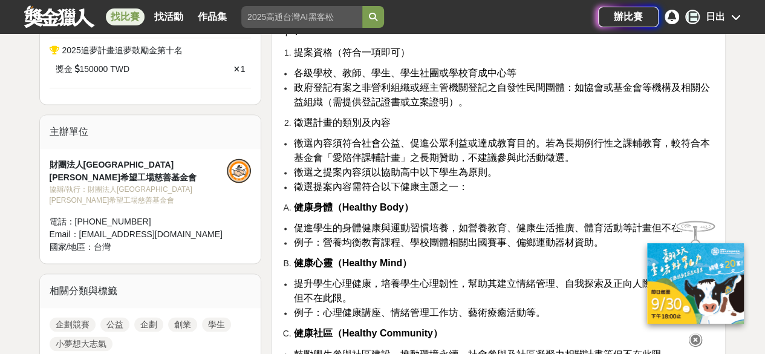
scroll to position [801, 0]
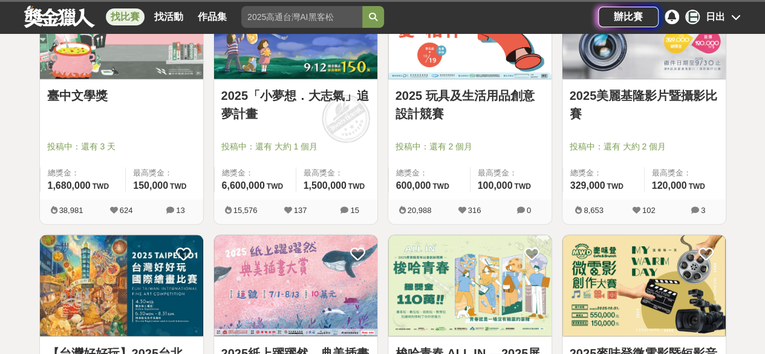
scroll to position [727, 0]
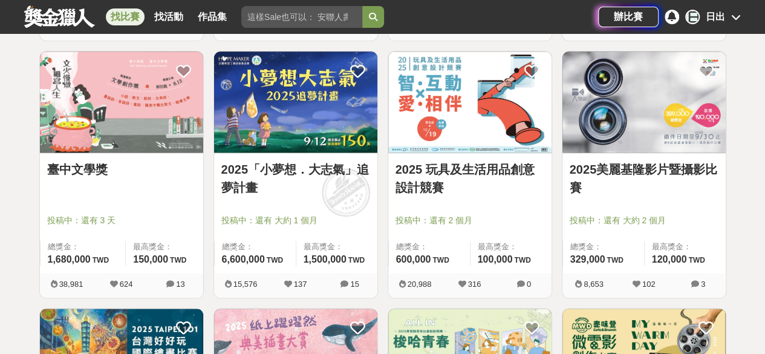
click at [468, 196] on div at bounding box center [474, 203] width 156 height 15
click at [464, 128] on img at bounding box center [469, 101] width 163 height 101
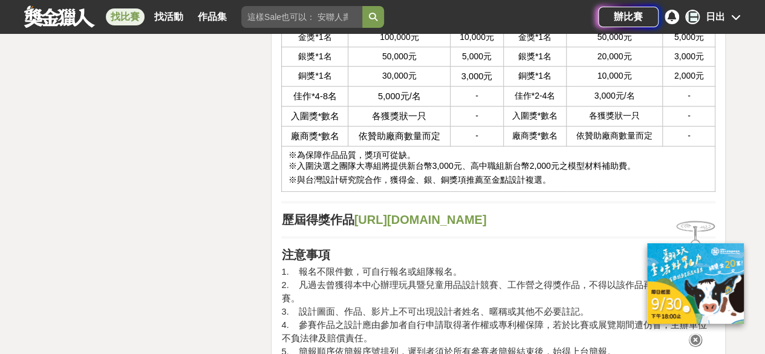
scroll to position [2669, 0]
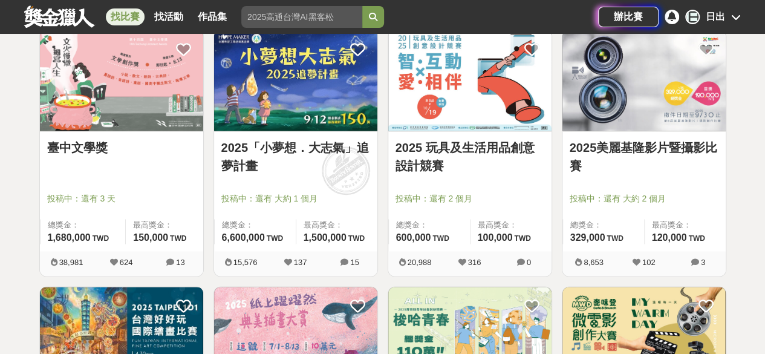
scroll to position [749, 0]
click at [255, 157] on link "2025「小夢想．大志氣」追夢計畫" at bounding box center [295, 157] width 149 height 36
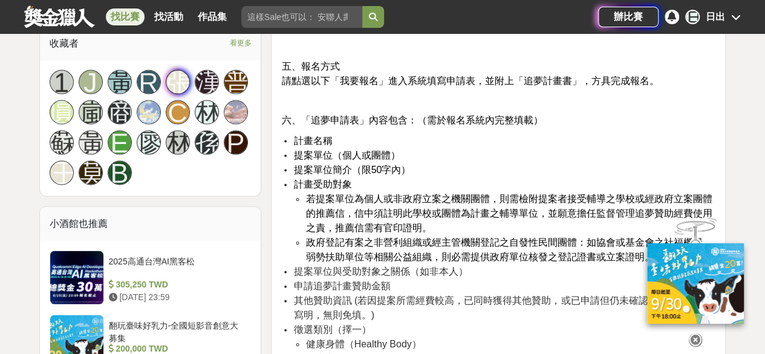
scroll to position [1159, 0]
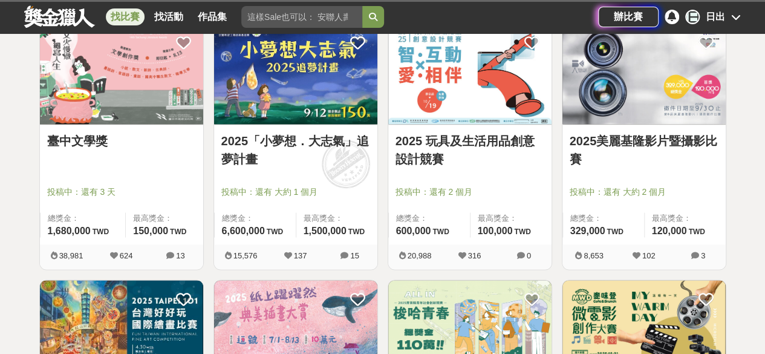
scroll to position [749, 0]
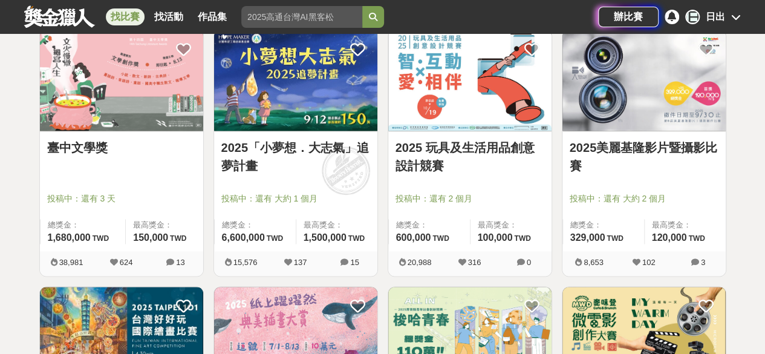
click at [109, 116] on img at bounding box center [121, 80] width 163 height 101
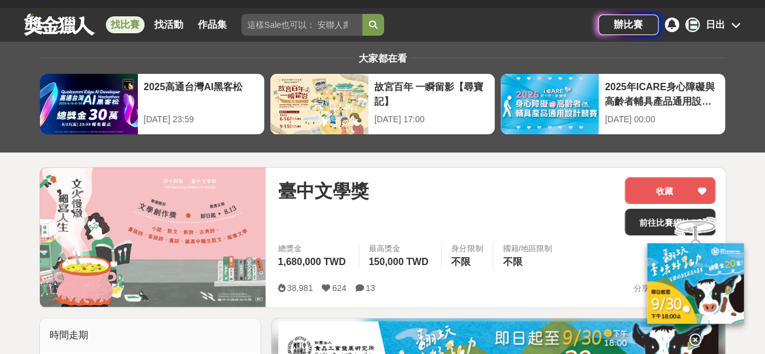
scroll to position [17, 0]
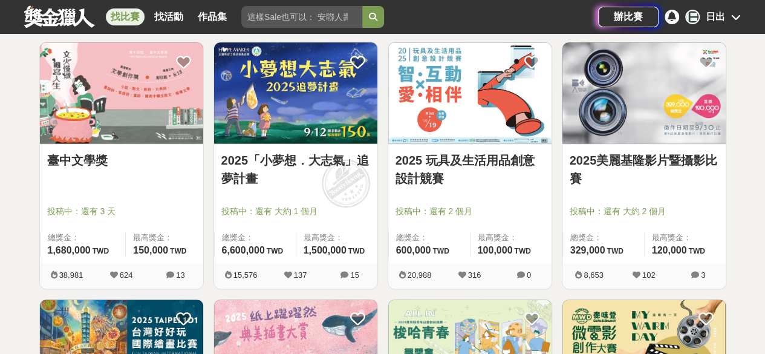
scroll to position [749, 0]
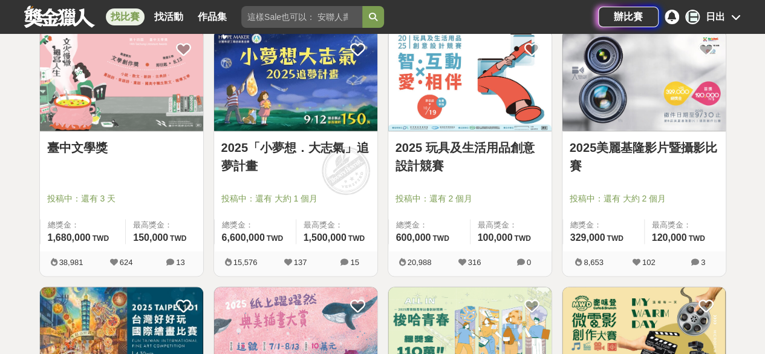
click at [142, 177] on div at bounding box center [125, 181] width 156 height 15
click at [183, 87] on img at bounding box center [121, 80] width 163 height 101
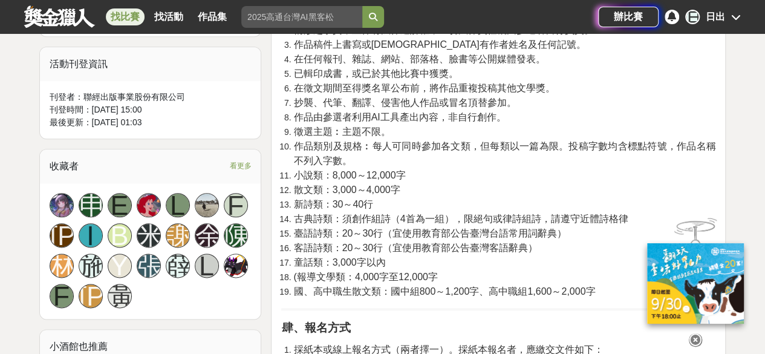
scroll to position [651, 0]
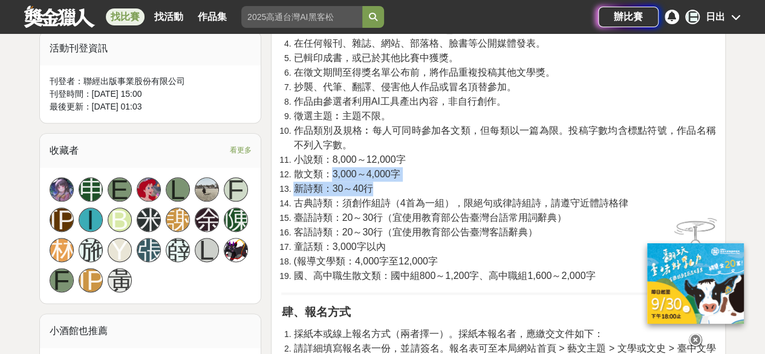
drag, startPoint x: 329, startPoint y: 170, endPoint x: 391, endPoint y: 184, distance: 63.9
click at [391, 184] on ol "參選者資格︰徵稿對象不拘（無國籍、居住地等限制，海外民眾亦可參加，惟各類別皆須以繁體中文創作），本局及承辦單位所屬員工不得參加。 參選作品有下列情形者，主辦單…" at bounding box center [498, 124] width 434 height 320
click at [391, 184] on li "新詩類：30～40行" at bounding box center [504, 189] width 422 height 15
drag, startPoint x: 404, startPoint y: 176, endPoint x: 328, endPoint y: 166, distance: 76.9
click at [328, 167] on li "散文類：3,000～4,000字" at bounding box center [504, 174] width 422 height 15
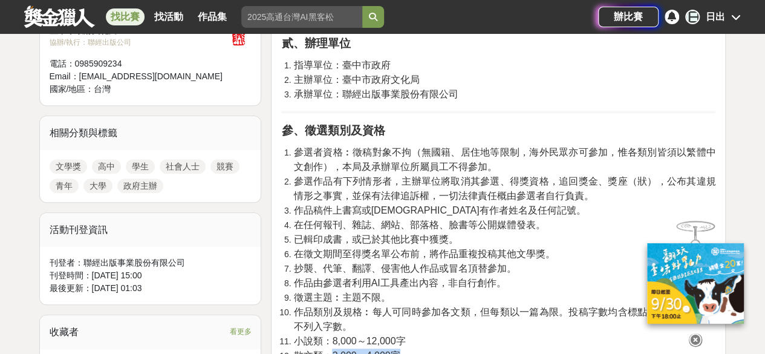
scroll to position [401, 0]
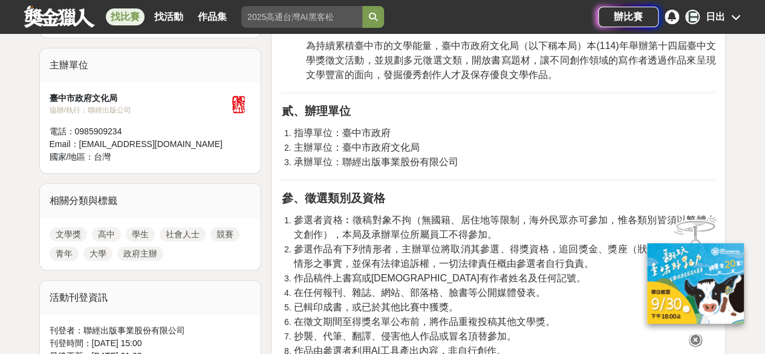
click at [328, 166] on span "承辦單位：聯經出版事業股份有限公司" at bounding box center [375, 162] width 165 height 10
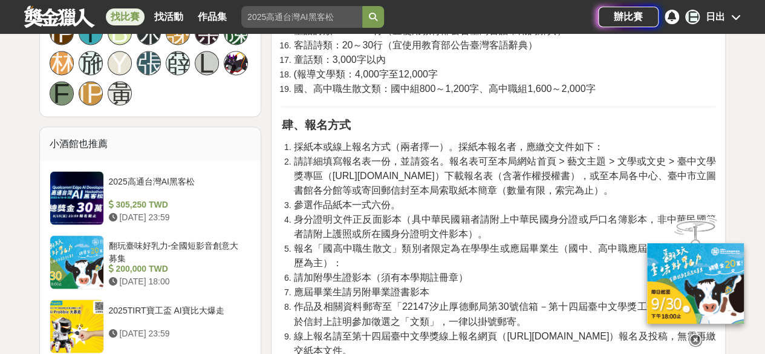
scroll to position [837, 0]
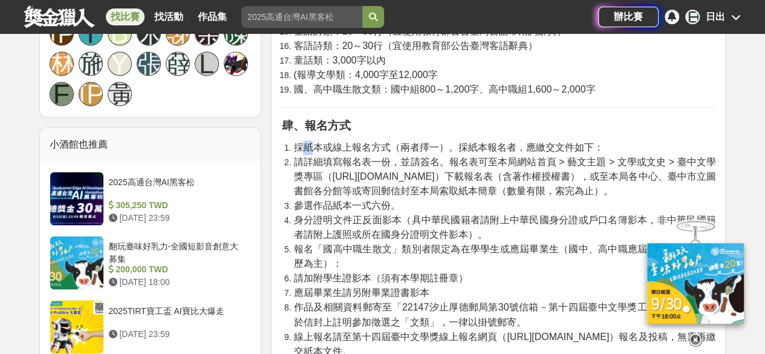
drag, startPoint x: 307, startPoint y: 151, endPoint x: 318, endPoint y: 151, distance: 10.3
click at [318, 151] on span "採紙本或線上報名方式（兩者擇一）。採紙本報名者，應繳交文件如下：" at bounding box center [448, 147] width 310 height 10
drag, startPoint x: 331, startPoint y: 145, endPoint x: 352, endPoint y: 145, distance: 21.2
click at [352, 145] on span "採紙本或線上報名方式（兩者擇一）。採紙本報名者，應繳交文件如下：" at bounding box center [448, 147] width 310 height 10
click at [479, 165] on span "請詳細填寫報名表一份，並請簽名。報名表可至本局網站首頁 > 藝文主題 > 文學或文史 > 臺中文學獎專區（[URL][DOMAIN_NAME]）下載報名表（含…" at bounding box center [504, 176] width 422 height 39
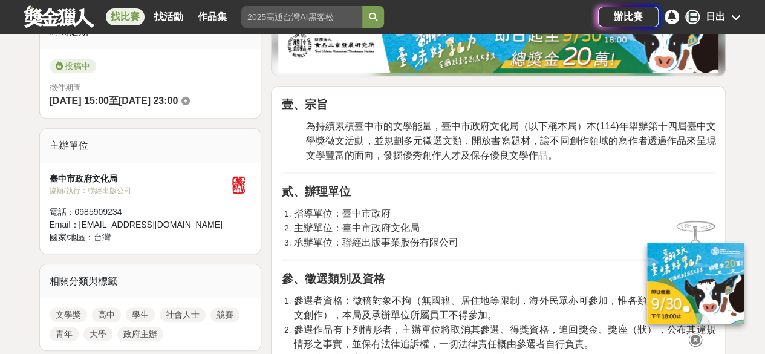
scroll to position [320, 0]
drag, startPoint x: 382, startPoint y: 136, endPoint x: 405, endPoint y: 136, distance: 23.6
click at [405, 136] on span "為持續累積臺中市的文學能量，臺中市政府文化局（以下稱本局）本(114)年舉辦第十四屆臺中文學獎徵文活動，並規劃多元徵選文類，開放書寫題材，讓不同創作領域的寫作…" at bounding box center [511, 141] width 410 height 39
click at [370, 133] on span "為持續累積臺中市的文學能量，臺中市政府文化局（以下稱本局）本(114)年舉辦第十四屆臺中文學獎徵文活動，並規劃多元徵選文類，開放書寫題材，讓不同創作領域的寫作…" at bounding box center [511, 141] width 410 height 39
drag, startPoint x: 373, startPoint y: 139, endPoint x: 397, endPoint y: 138, distance: 24.2
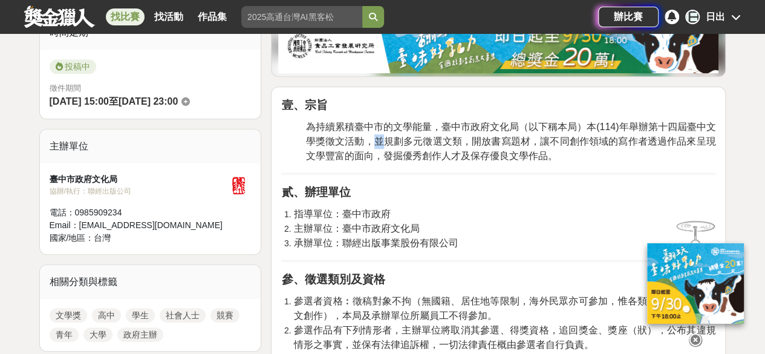
click at [397, 138] on span "為持續累積臺中市的文學能量，臺中市政府文化局（以下稱本局）本(114)年舉辦第十四屆臺中文學獎徵文活動，並規劃多元徵選文類，開放書寫題材，讓不同創作領域的寫作…" at bounding box center [511, 141] width 410 height 39
click at [454, 147] on span "為持續累積臺中市的文學能量，臺中市政府文化局（以下稱本局）本(114)年舉辦第十四屆臺中文學獎徵文活動，並規劃多元徵選文類，開放書寫題材，讓不同創作領域的寫作…" at bounding box center [511, 141] width 410 height 39
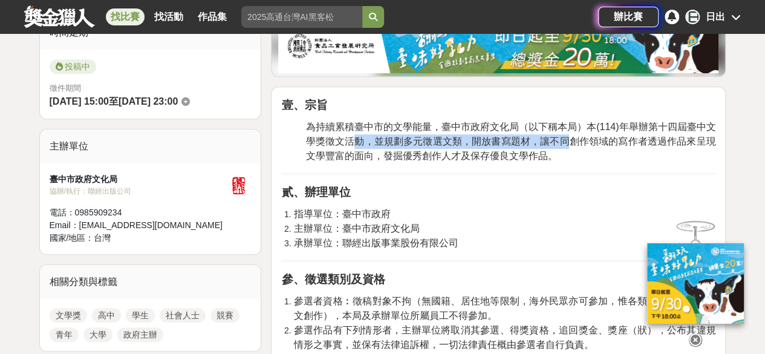
drag, startPoint x: 359, startPoint y: 142, endPoint x: 577, endPoint y: 139, distance: 218.5
click at [577, 139] on span "為持續累積臺中市的文學能量，臺中市政府文化局（以下稱本局）本(114)年舉辦第十四屆臺中文學獎徵文活動，並規劃多元徵選文類，開放書寫題材，讓不同創作領域的寫作…" at bounding box center [511, 141] width 410 height 39
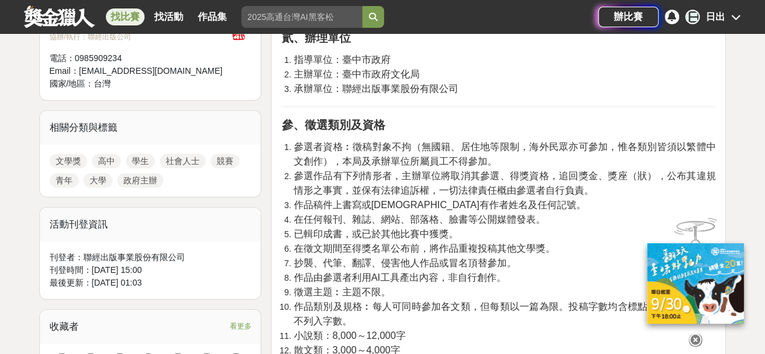
scroll to position [480, 0]
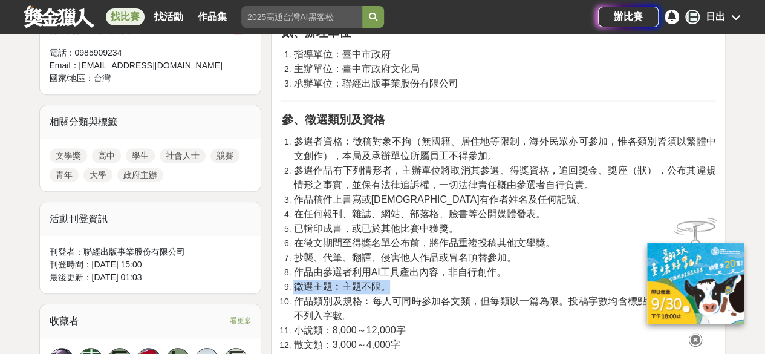
drag, startPoint x: 292, startPoint y: 283, endPoint x: 404, endPoint y: 287, distance: 112.6
click at [404, 287] on li "徵選主題︰主題不限。" at bounding box center [504, 287] width 422 height 15
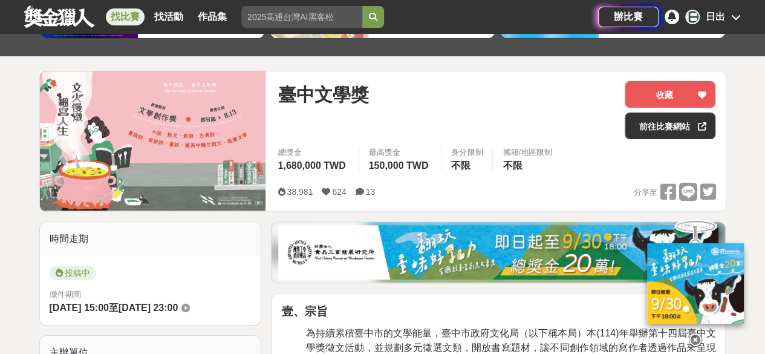
scroll to position [0, 0]
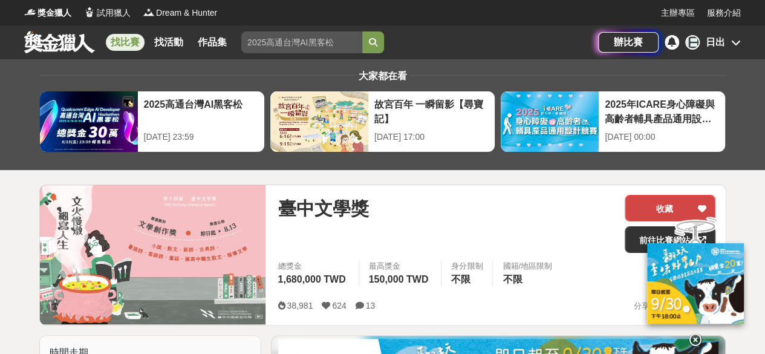
click at [633, 209] on button "收藏" at bounding box center [670, 208] width 91 height 27
click at [711, 48] on div "日出" at bounding box center [715, 42] width 19 height 15
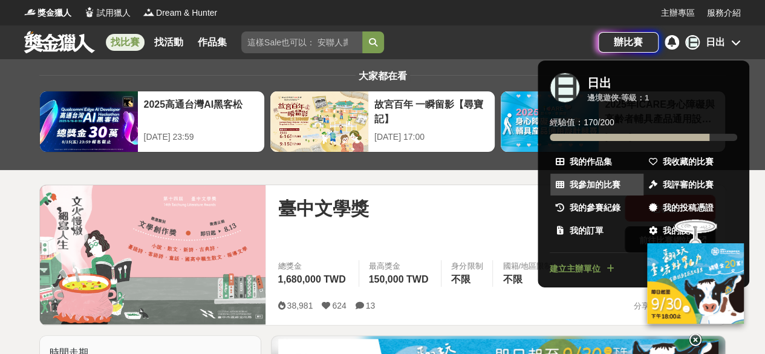
click at [629, 175] on link "我參加的比賽" at bounding box center [597, 185] width 93 height 22
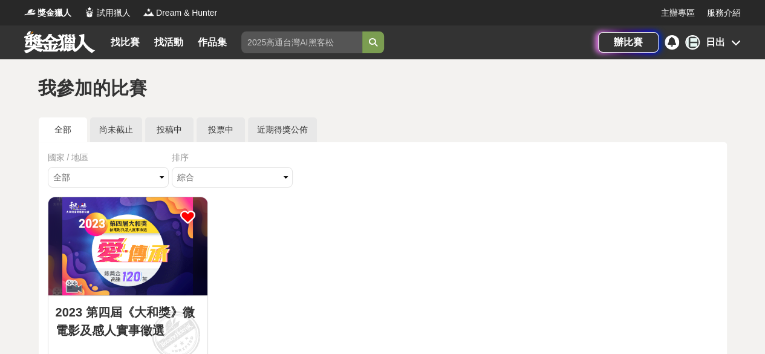
click at [713, 49] on div "日出" at bounding box center [715, 42] width 19 height 15
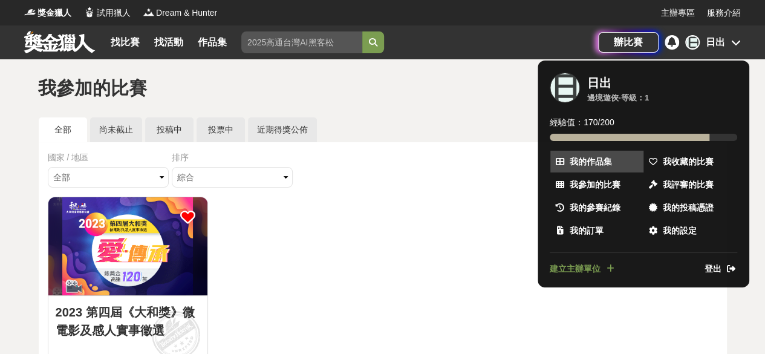
click at [616, 164] on link "我的作品集" at bounding box center [597, 162] width 93 height 22
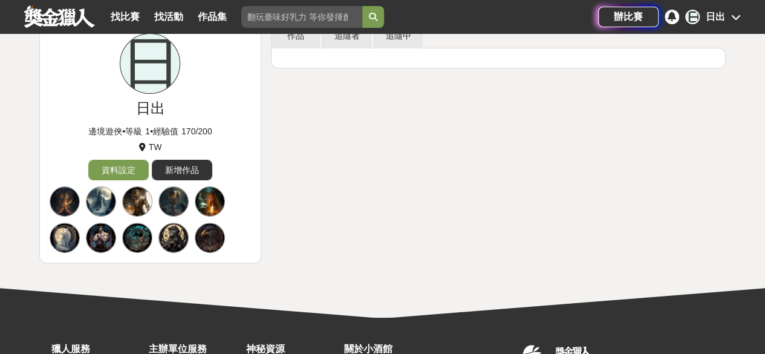
scroll to position [77, 0]
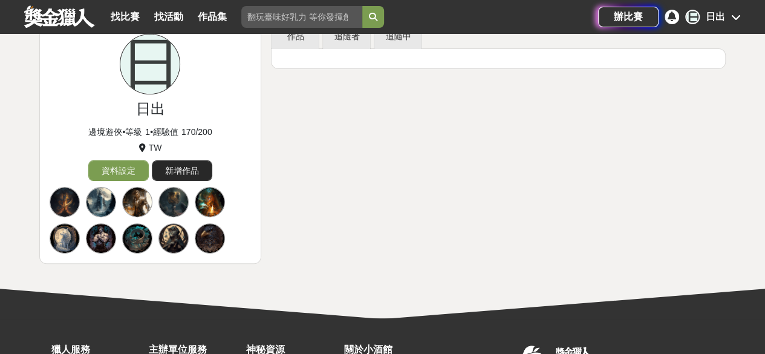
click at [157, 163] on link "新增作品" at bounding box center [182, 170] width 61 height 21
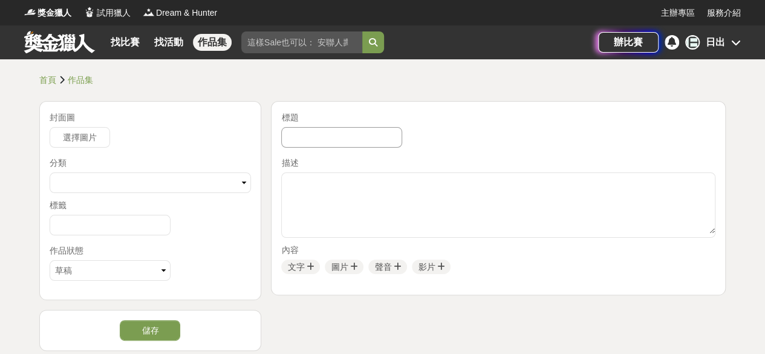
click at [334, 127] on input "text" at bounding box center [341, 137] width 121 height 21
click at [328, 185] on textarea at bounding box center [498, 203] width 433 height 61
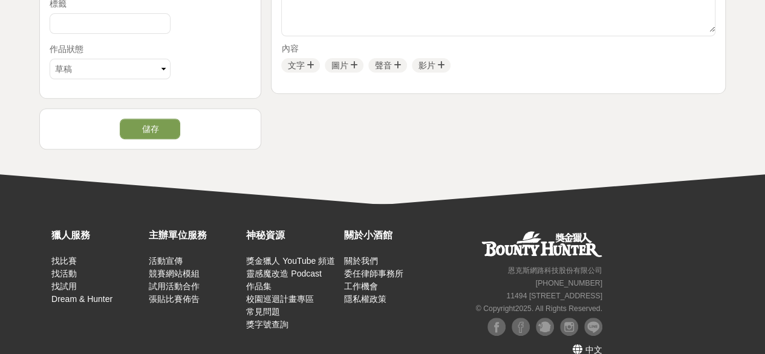
scroll to position [204, 0]
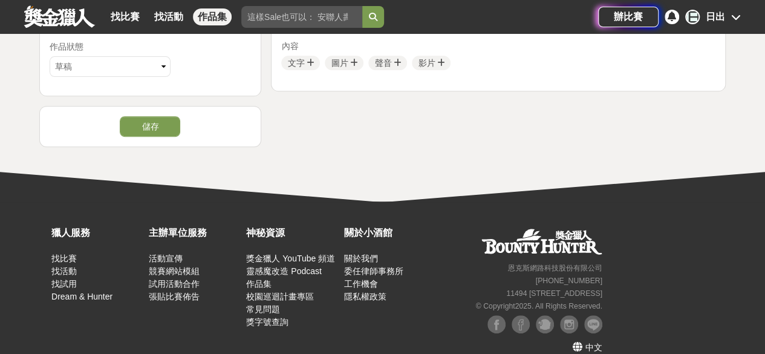
scroll to position [6, 0]
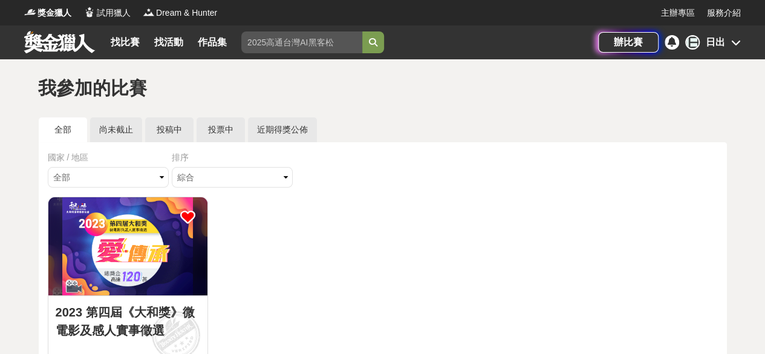
click at [725, 47] on div "日 日出" at bounding box center [714, 42] width 56 height 15
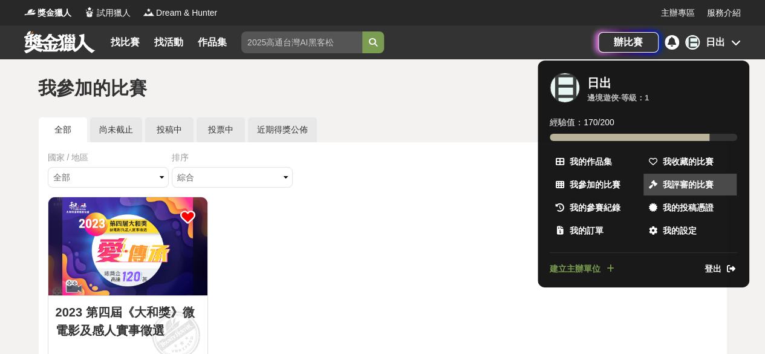
click at [668, 176] on link "我評審的比賽" at bounding box center [690, 185] width 93 height 22
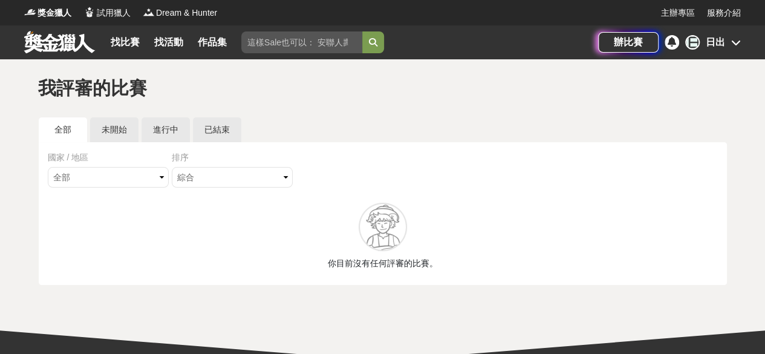
click at [753, 24] on div "獎金獵人 試用獵人 Dream & Hunter 主辦專區 服務介紹" at bounding box center [382, 12] width 765 height 25
click at [741, 33] on div "找比賽 找活動 作品集 辦比賽 日 日出" at bounding box center [382, 42] width 765 height 34
click at [723, 31] on div "辦比賽 日 日出" at bounding box center [669, 42] width 143 height 34
click at [723, 43] on div "日出" at bounding box center [715, 42] width 19 height 15
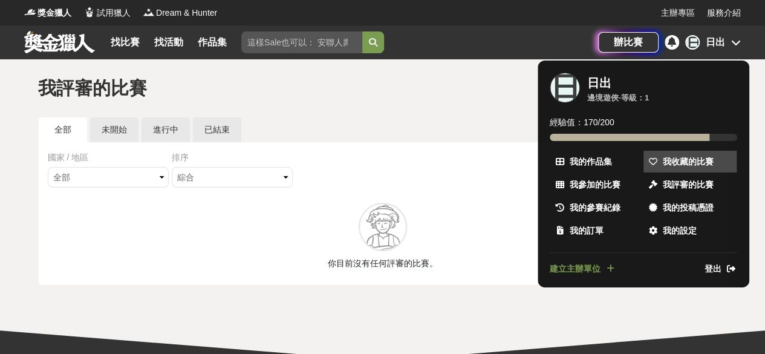
click at [697, 166] on span "我收藏的比賽" at bounding box center [688, 162] width 51 height 13
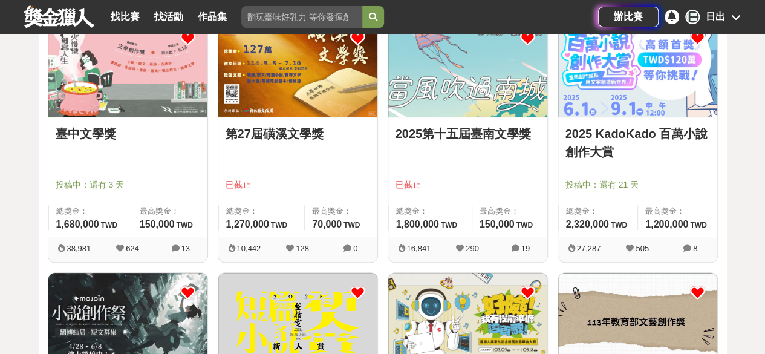
scroll to position [178, 0]
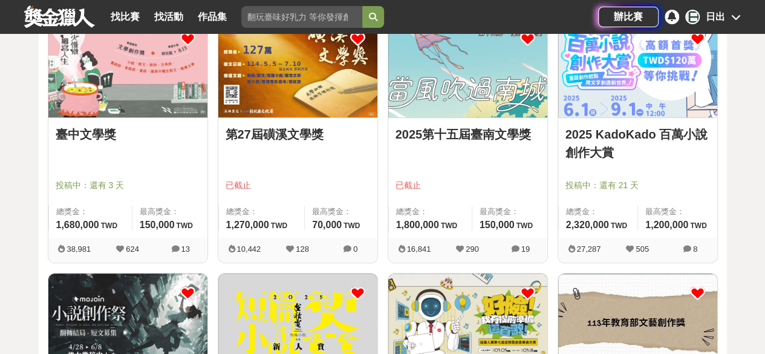
click at [471, 205] on div "2025第十五屆臺南文學獎 已截止 總獎金： 1,800,000 180 萬 TWD 最高獎金： 150,000 TWD" at bounding box center [467, 178] width 159 height 120
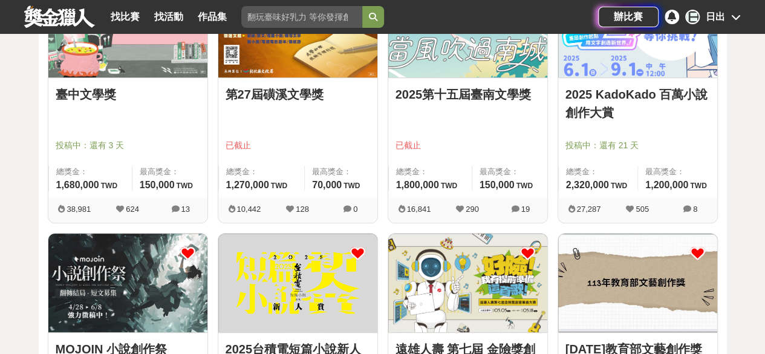
scroll to position [218, 0]
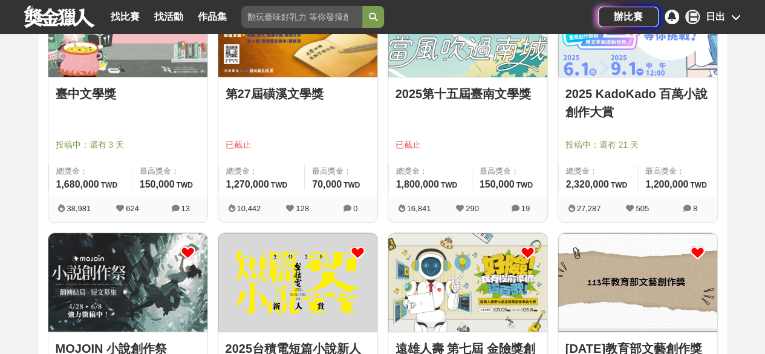
click at [431, 84] on div "2025第十五屆臺南文學獎 已截止 總獎金： 1,800,000 180 萬 TWD 最高獎金： 150,000 TWD" at bounding box center [467, 137] width 159 height 120
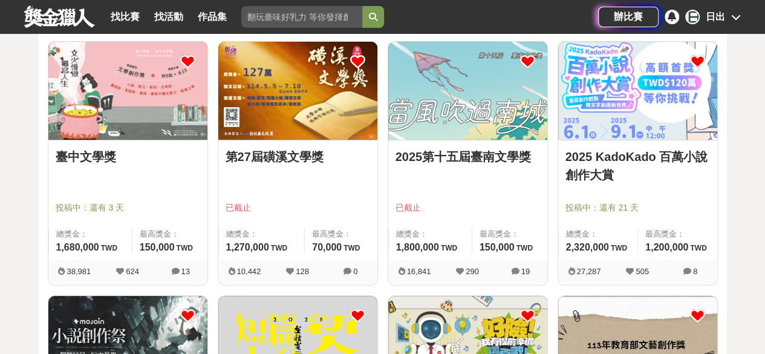
scroll to position [155, 0]
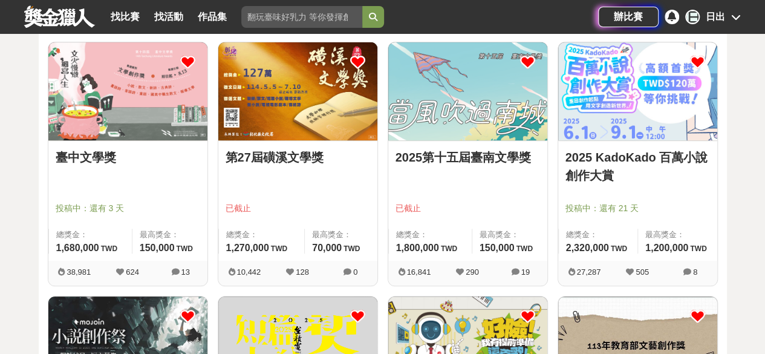
click at [478, 169] on div "2025第十五屆臺南文學獎" at bounding box center [468, 164] width 145 height 32
click at [467, 132] on img at bounding box center [467, 91] width 159 height 98
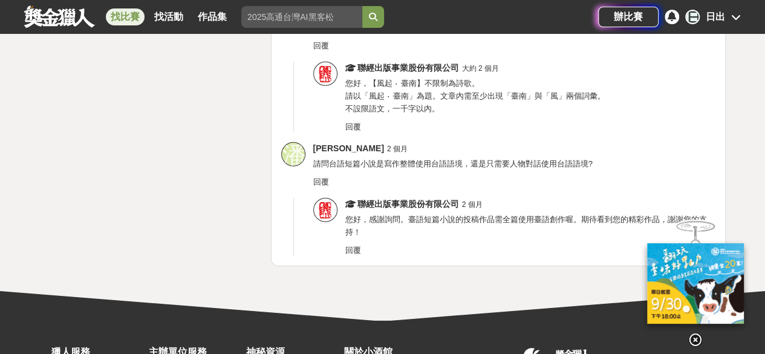
scroll to position [4123, 0]
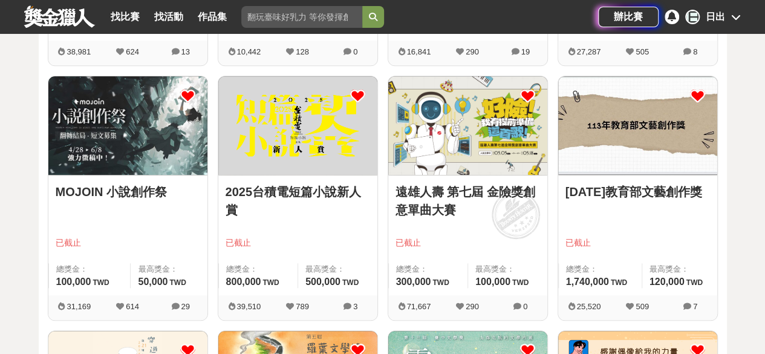
scroll to position [375, 0]
click at [323, 193] on link "2025台積電短篇小說新人賞" at bounding box center [298, 201] width 145 height 36
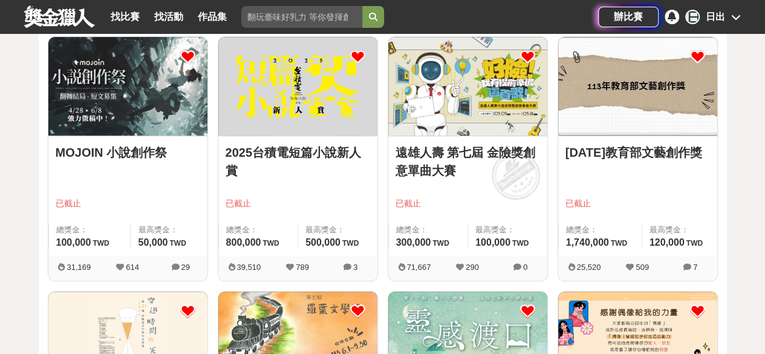
scroll to position [414, 0]
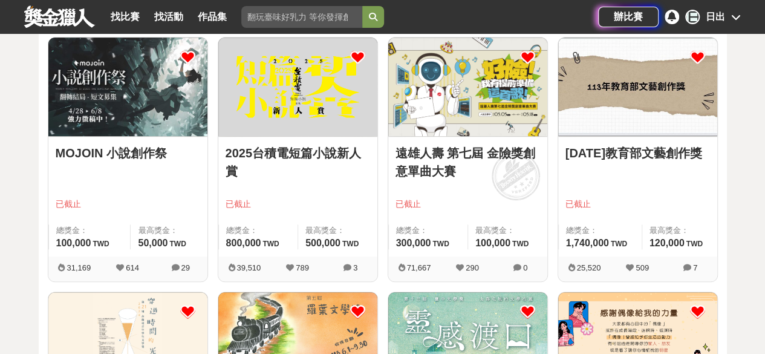
drag, startPoint x: 208, startPoint y: 148, endPoint x: 173, endPoint y: 140, distance: 36.0
click at [173, 140] on div "MOJOIN 小說創作祭 已截止 總獎金： 100,000 100,000 TWD 最高獎金： 50,000 TWD" at bounding box center [127, 197] width 159 height 120
click at [172, 139] on div "MOJOIN 小說創作祭 已截止 總獎金： 100,000 100,000 TWD 最高獎金： 50,000 TWD" at bounding box center [127, 197] width 159 height 120
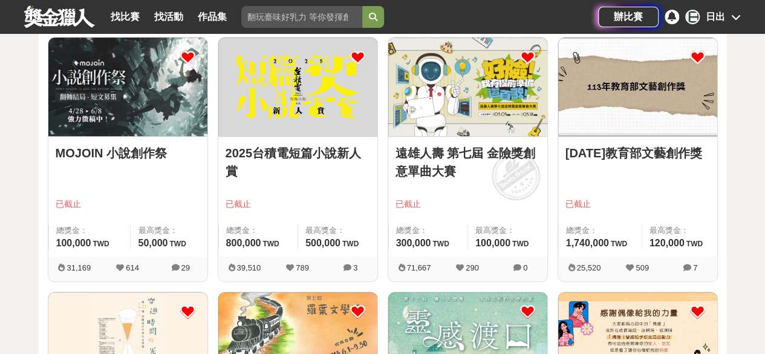
click at [172, 140] on div "MOJOIN 小說創作祭 已截止 總獎金： 100,000 100,000 TWD 最高獎金： 50,000 TWD" at bounding box center [127, 197] width 159 height 120
click at [138, 94] on img at bounding box center [127, 87] width 159 height 98
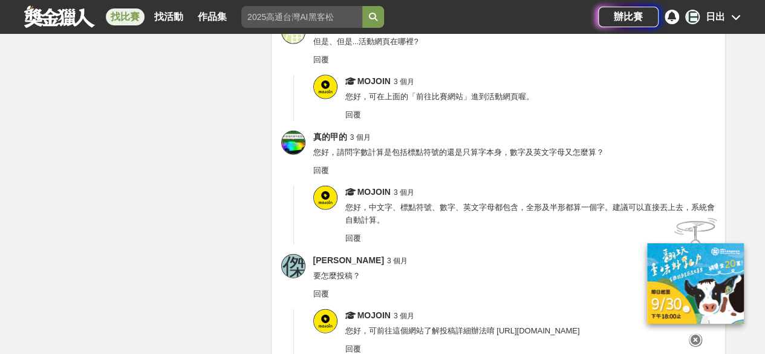
scroll to position [3729, 0]
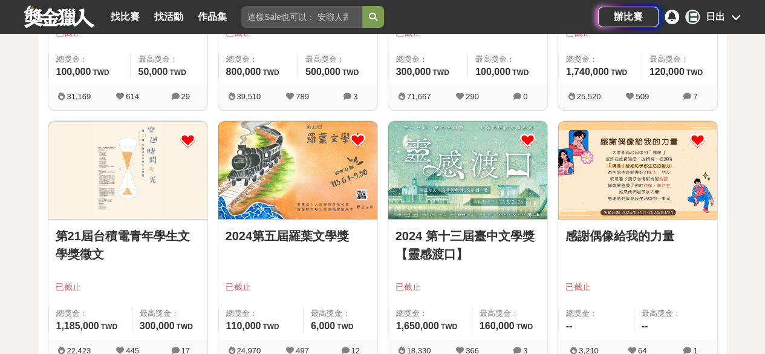
scroll to position [617, 0]
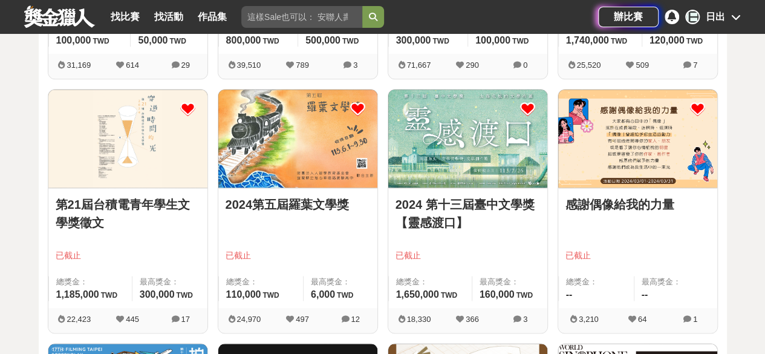
click at [177, 157] on img at bounding box center [127, 139] width 159 height 98
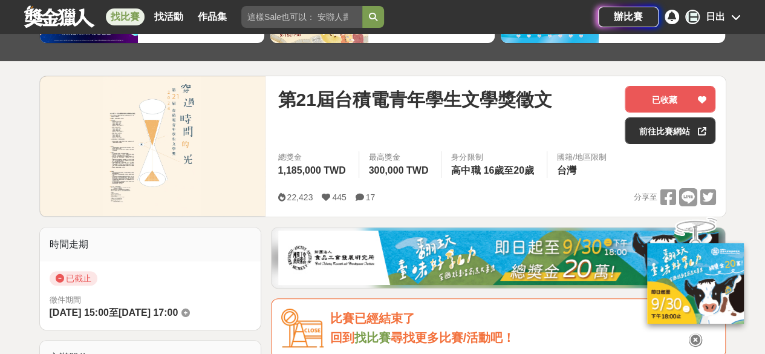
scroll to position [110, 0]
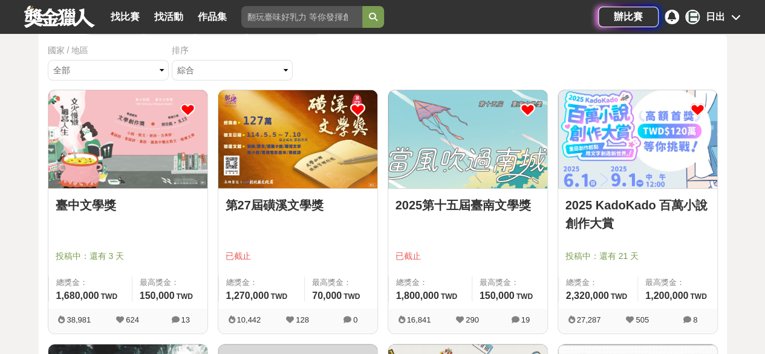
scroll to position [108, 0]
